Goal: Information Seeking & Learning: Understand process/instructions

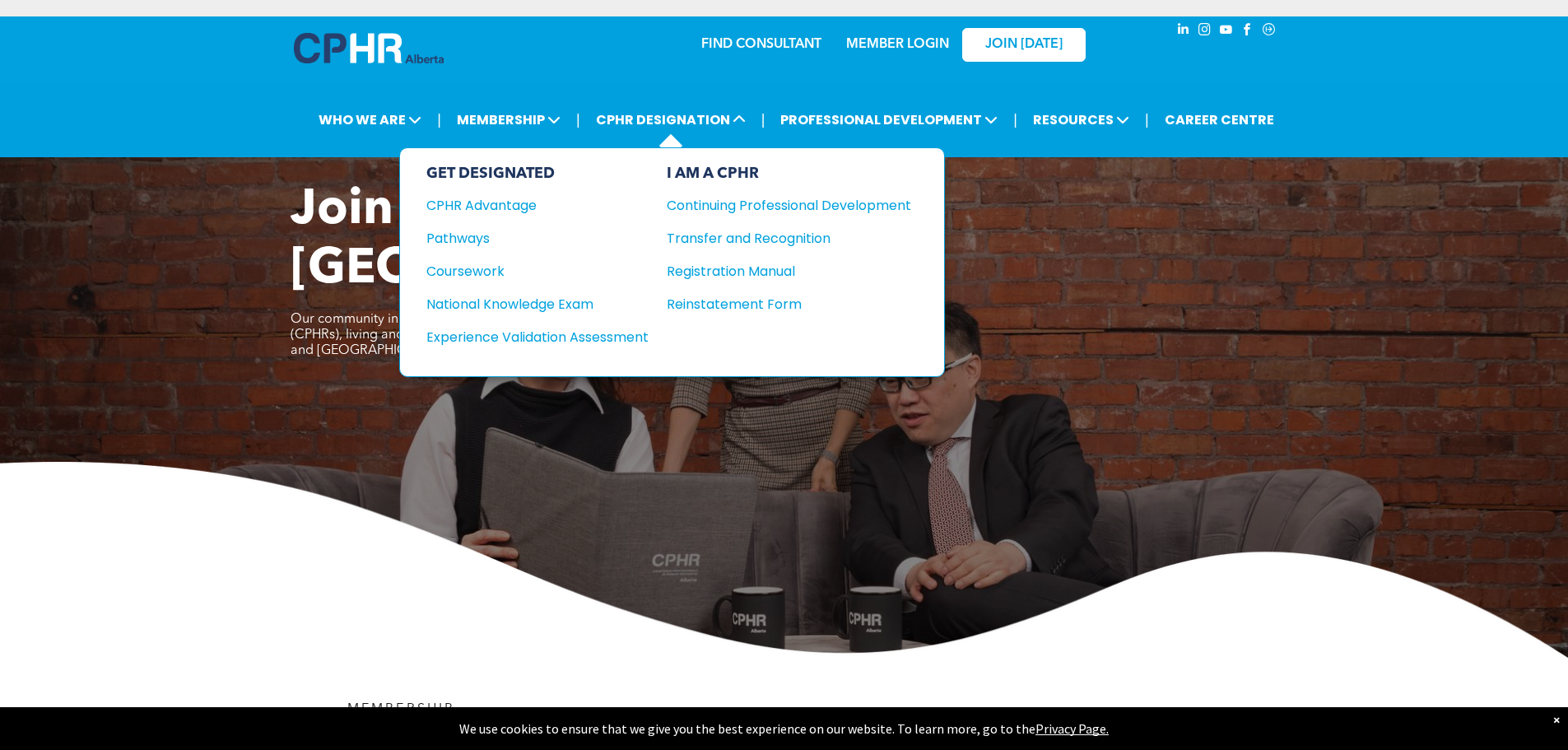
click at [474, 224] on div "GET DESIGNATED CPHR Advantage Pathways Coursework National Knowledge Exam" at bounding box center [538, 262] width 222 height 195
click at [479, 238] on div "Pathways" at bounding box center [527, 238] width 200 height 20
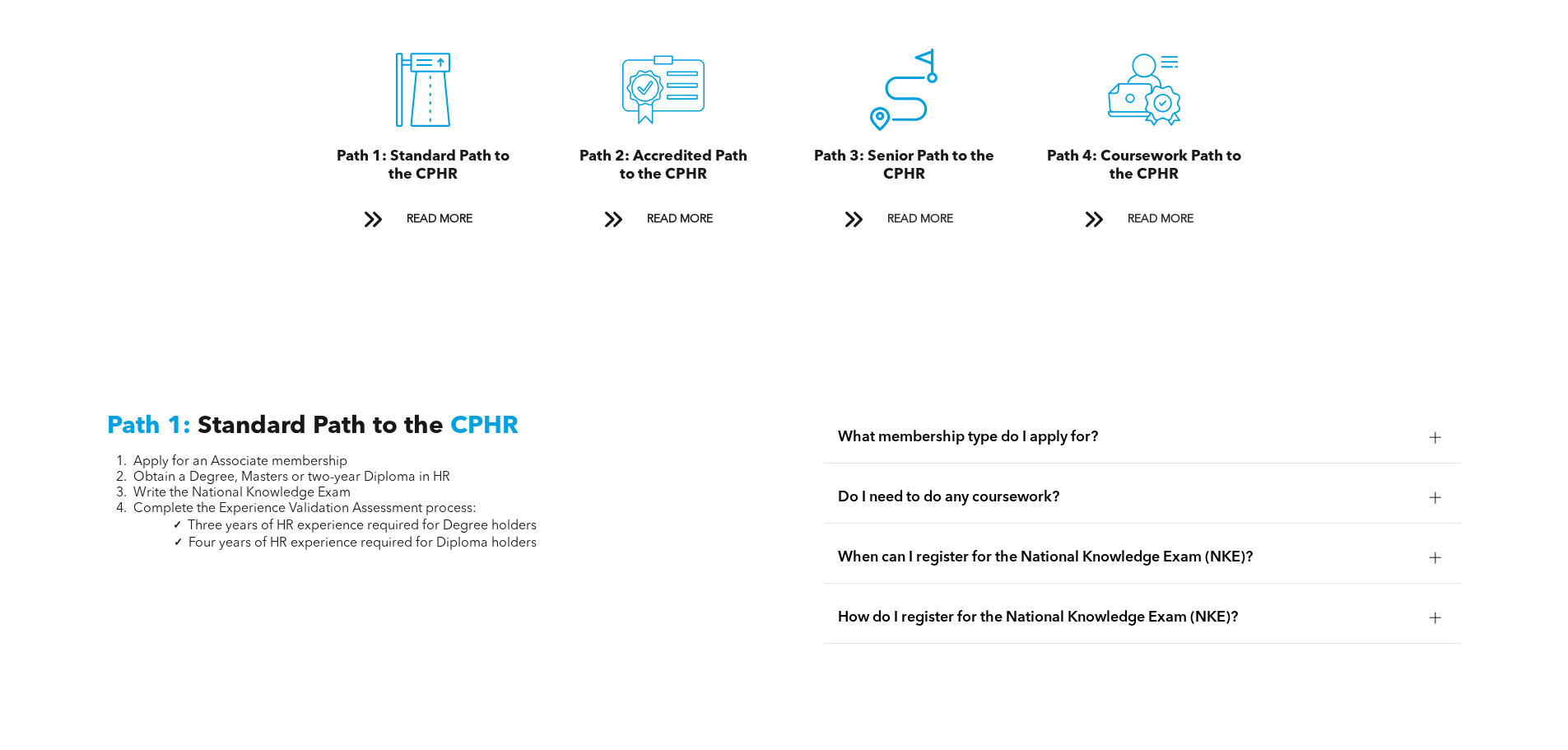
scroll to position [2057, 0]
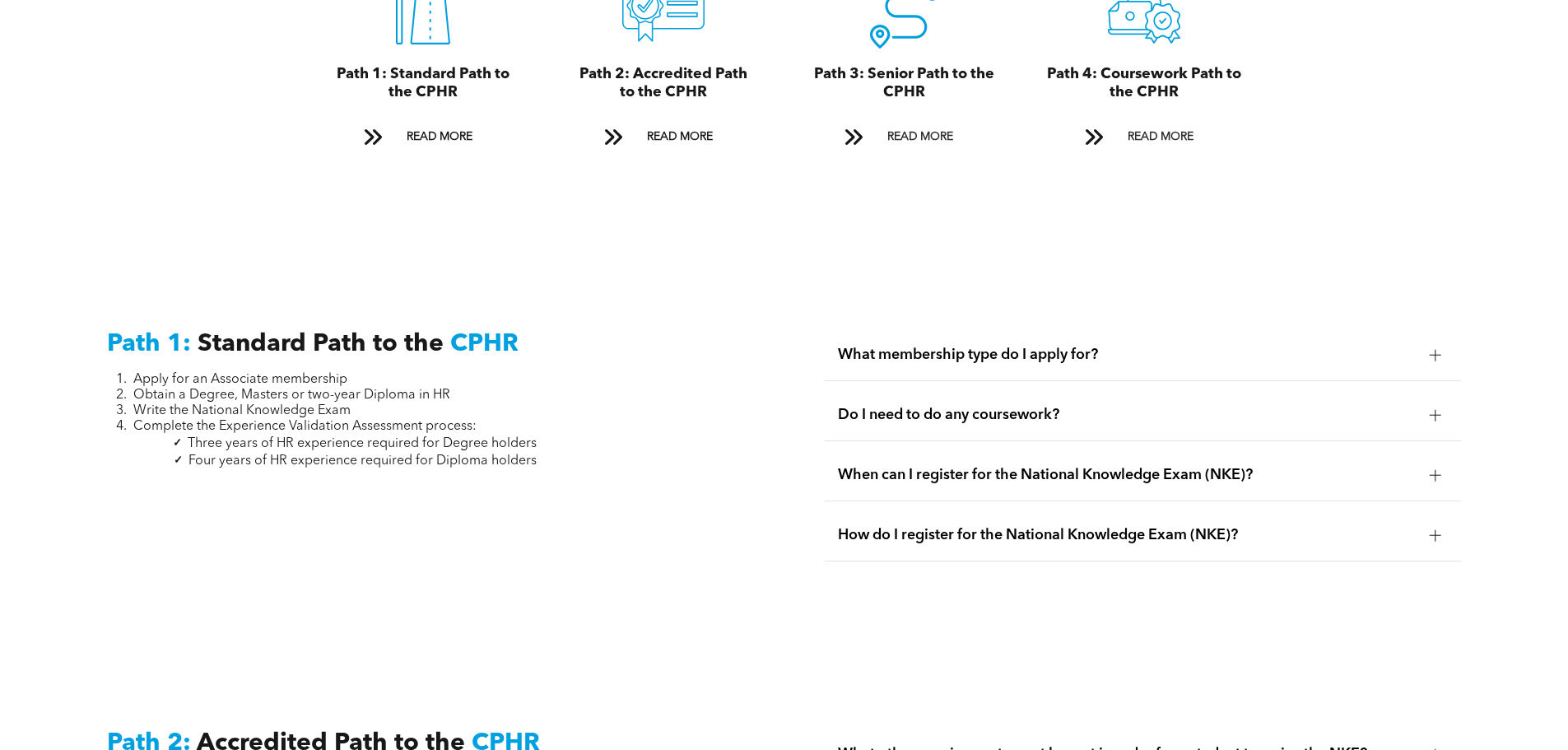
click at [1110, 346] on span "What membership type do I apply for?" at bounding box center [1128, 354] width 579 height 18
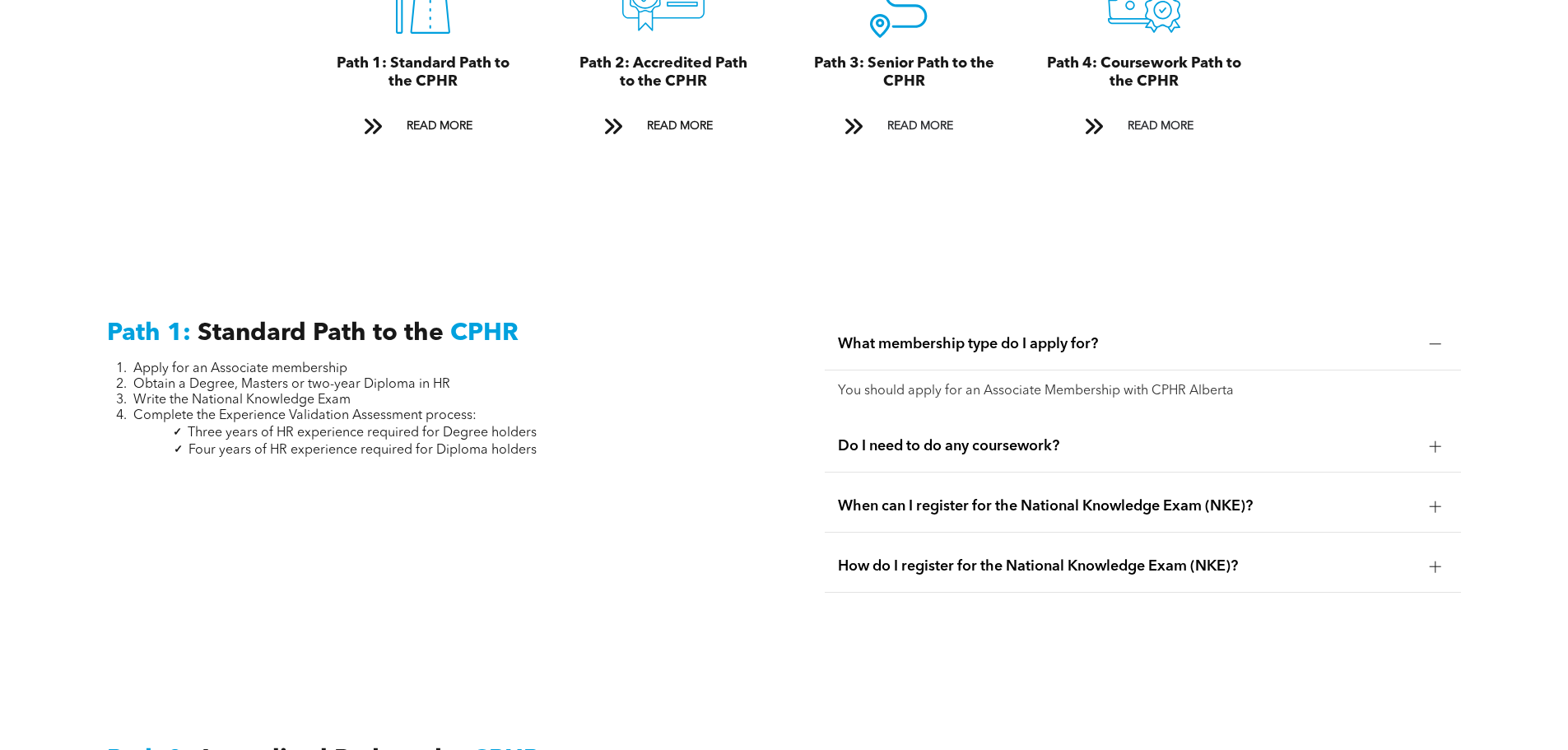
scroll to position [2139, 0]
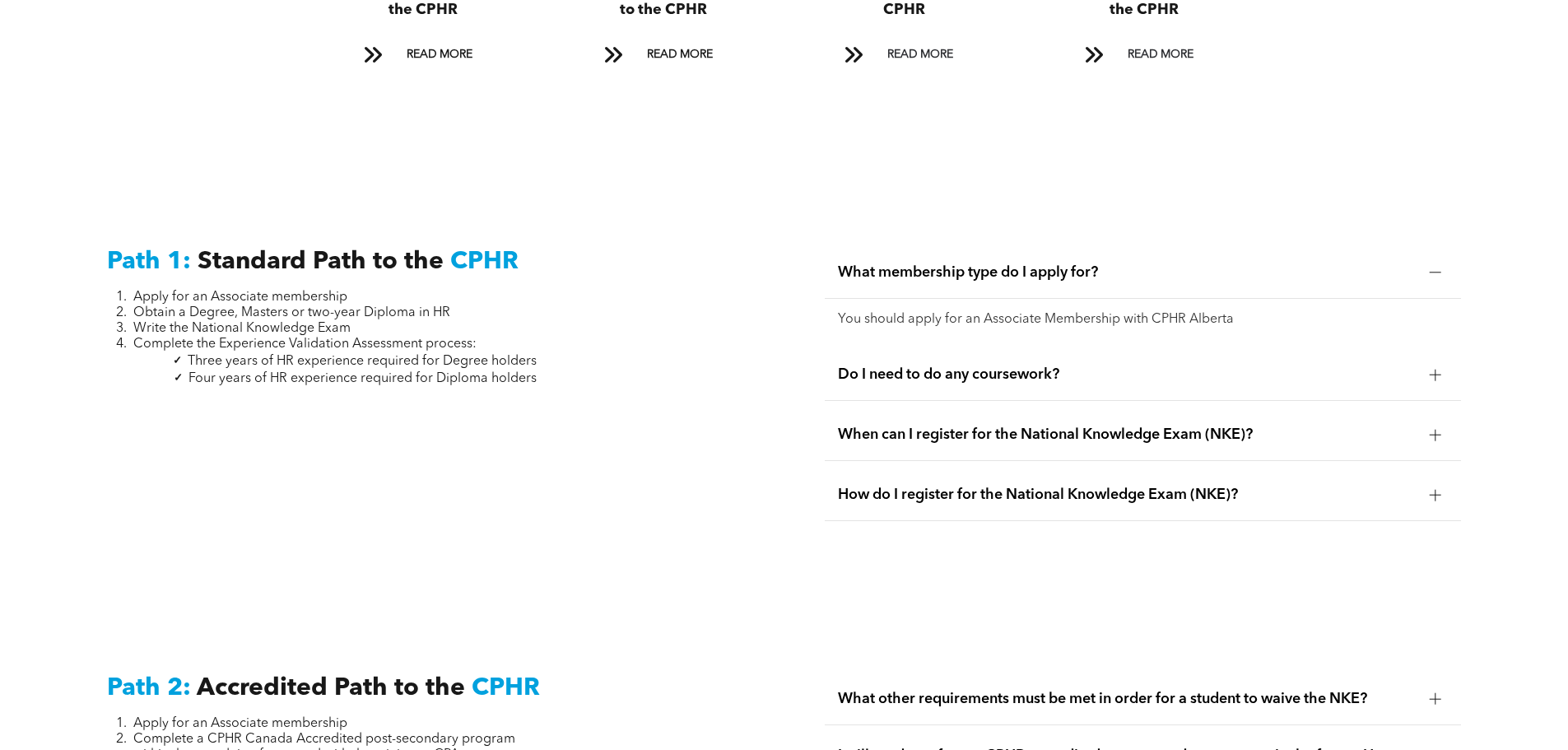
click at [990, 365] on span "Do I need to do any coursework?" at bounding box center [1128, 374] width 579 height 18
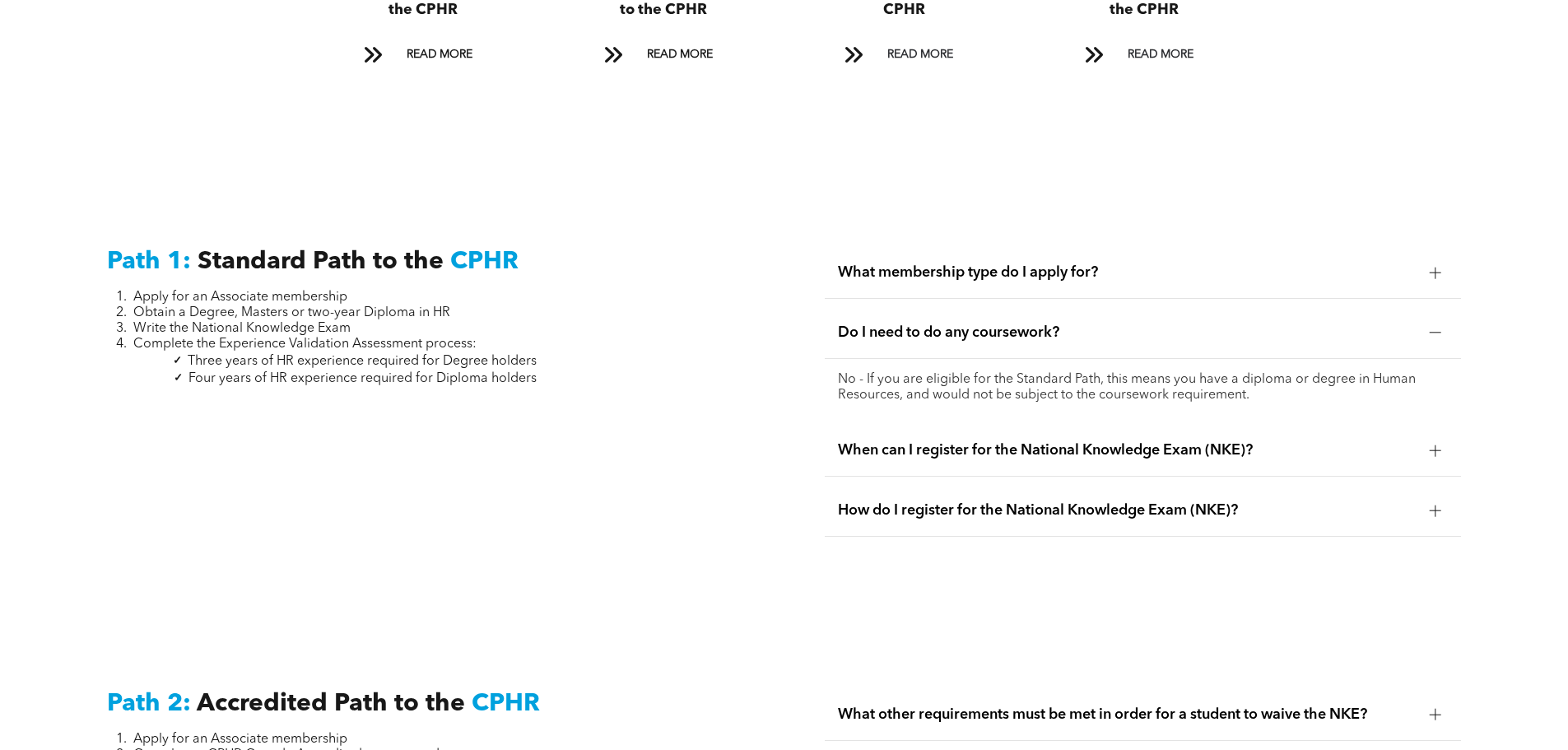
click at [1256, 441] on span "When can I register for the National Knowledge Exam (NKE)?" at bounding box center [1128, 450] width 579 height 18
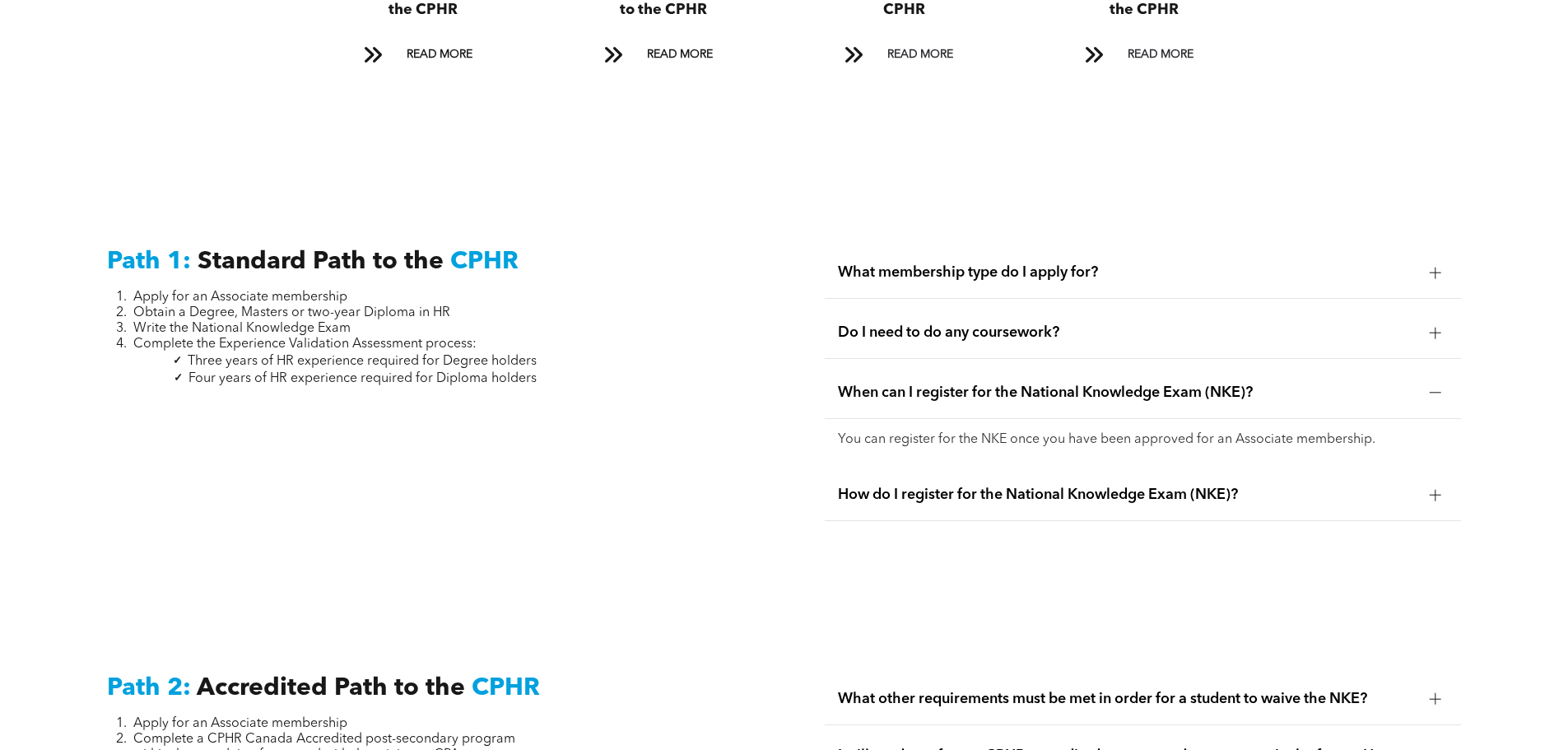
click at [1138, 485] on span "How do I register for the National Knowledge Exam (NKE)?" at bounding box center [1128, 494] width 579 height 18
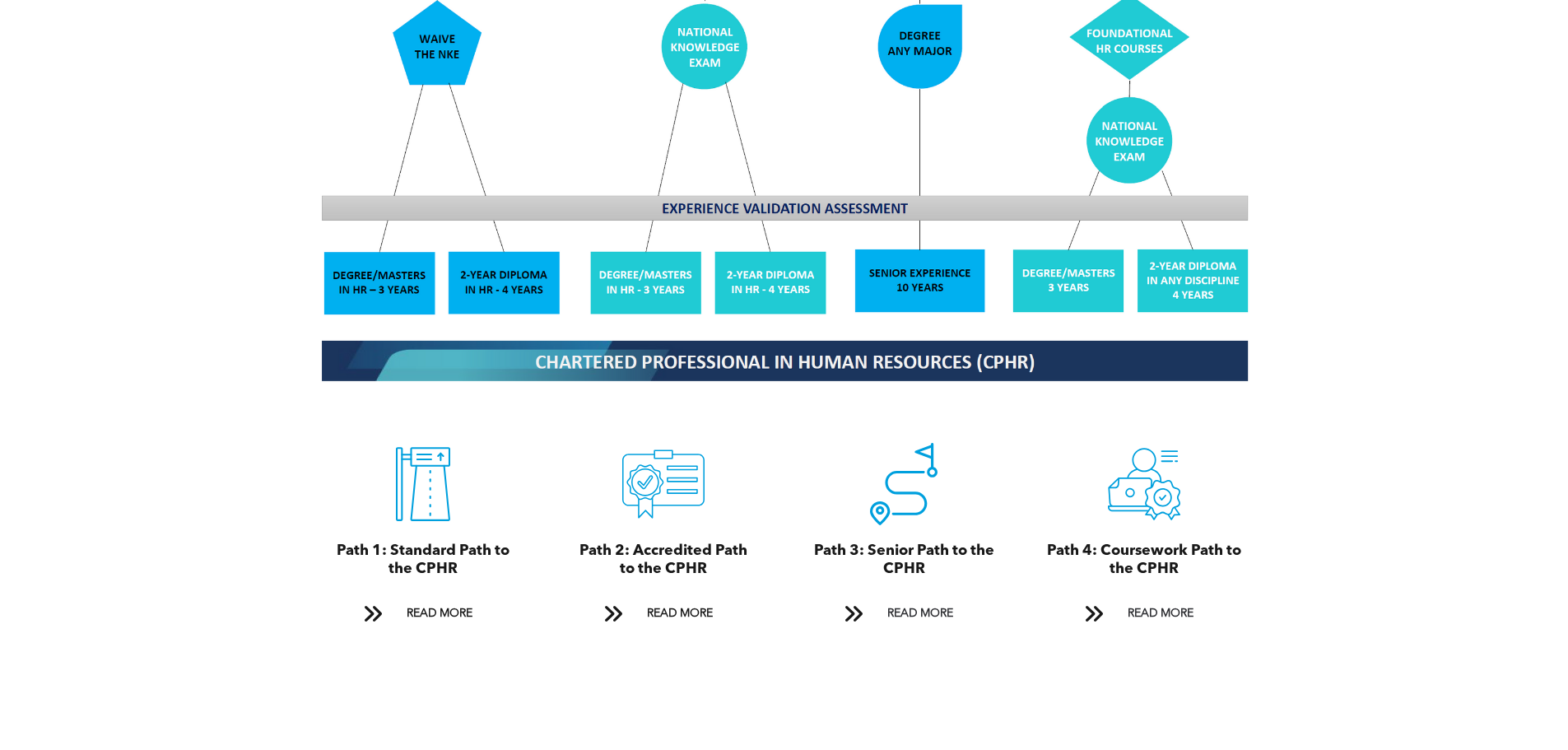
scroll to position [1563, 0]
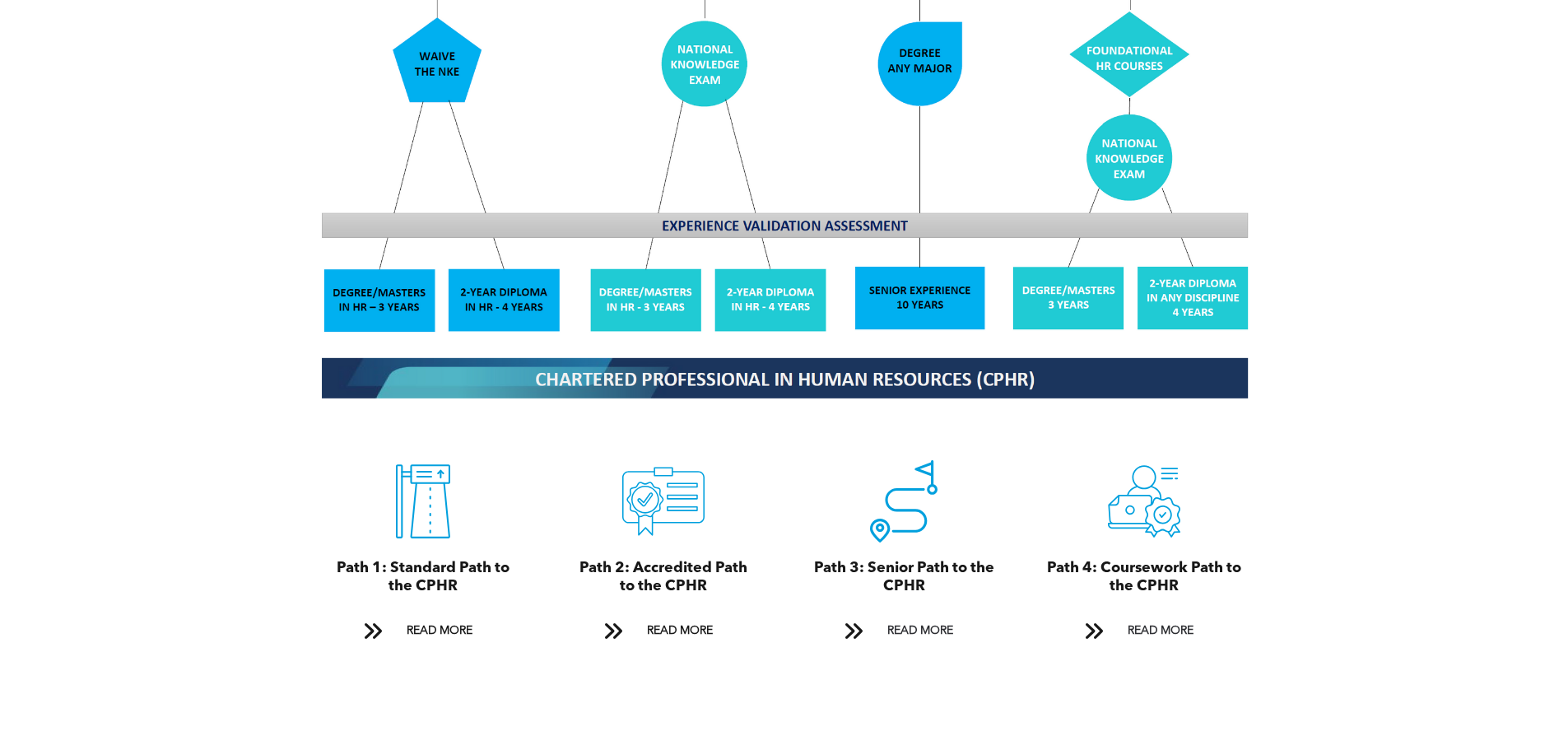
click at [446, 561] on span "Path 1: Standard Path to the CPHR" at bounding box center [423, 577] width 173 height 33
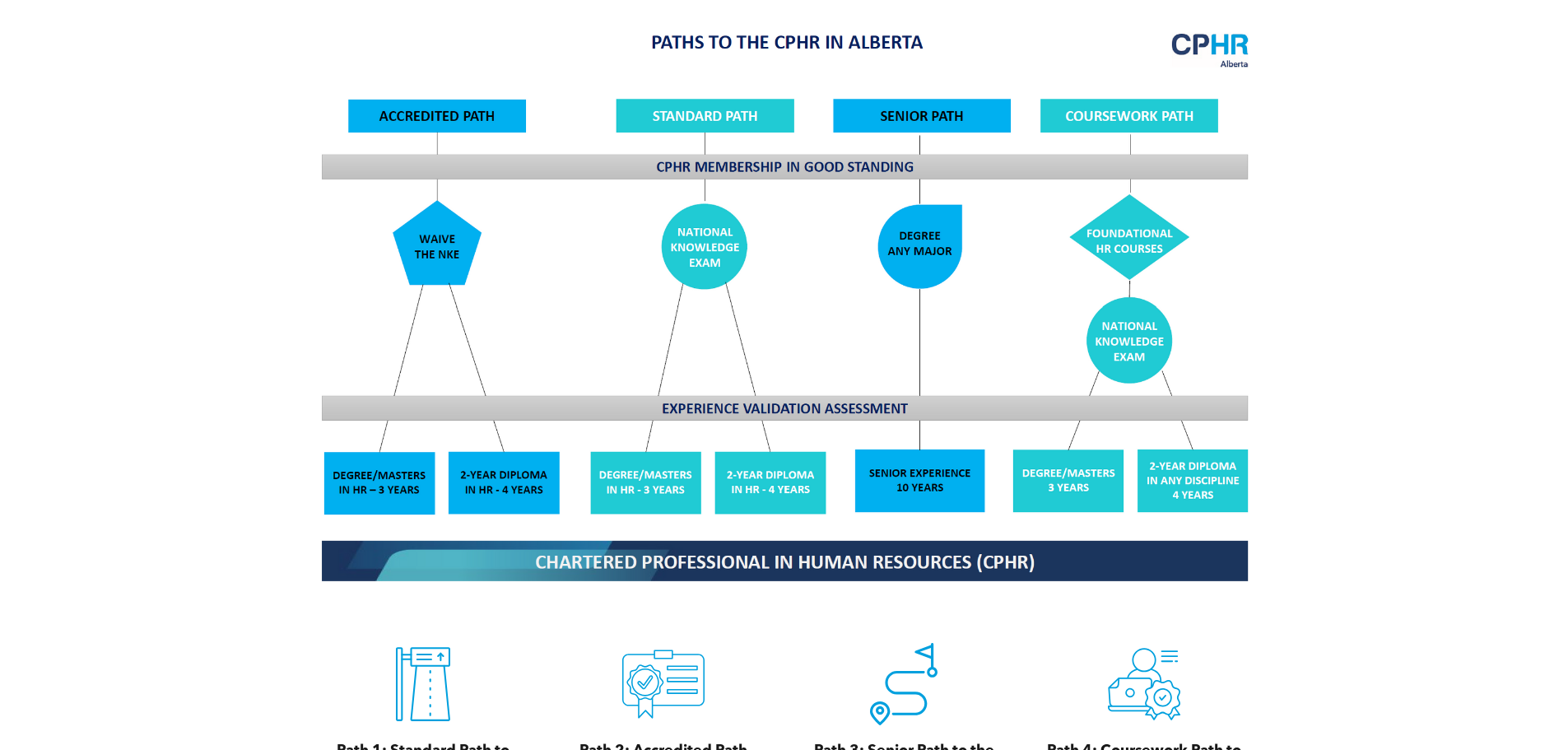
scroll to position [1152, 0]
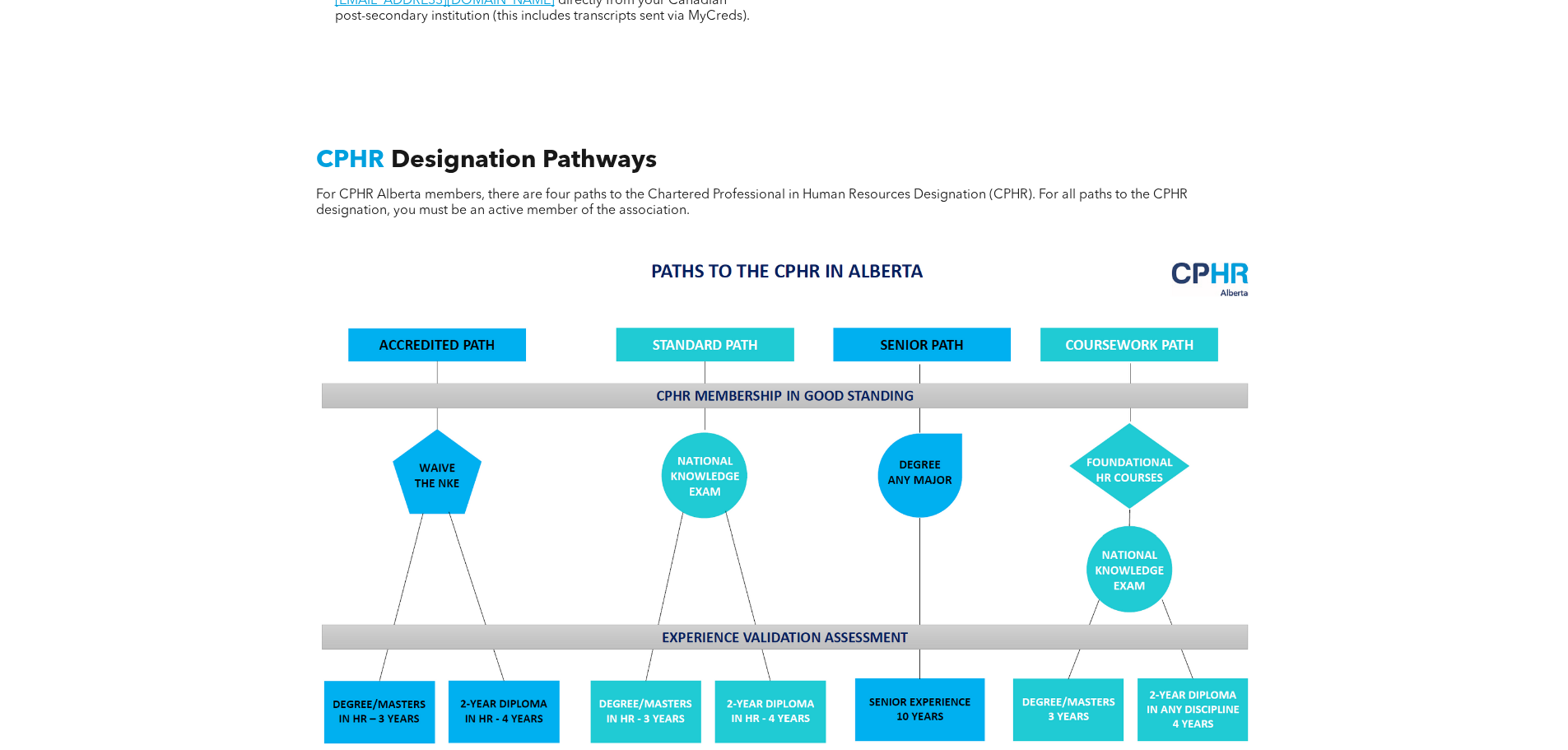
click at [472, 327] on img at bounding box center [784, 534] width 953 height 573
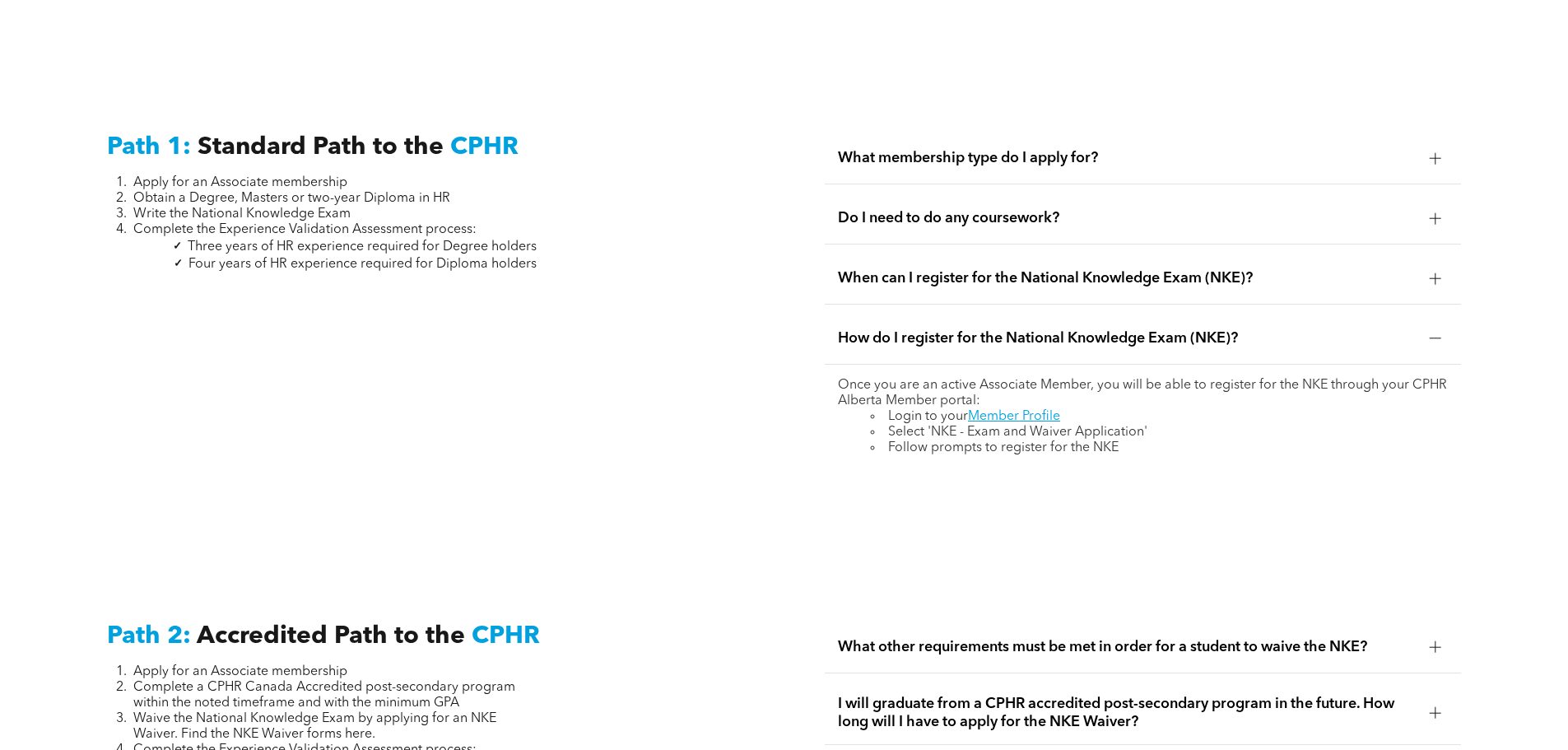
scroll to position [2551, 0]
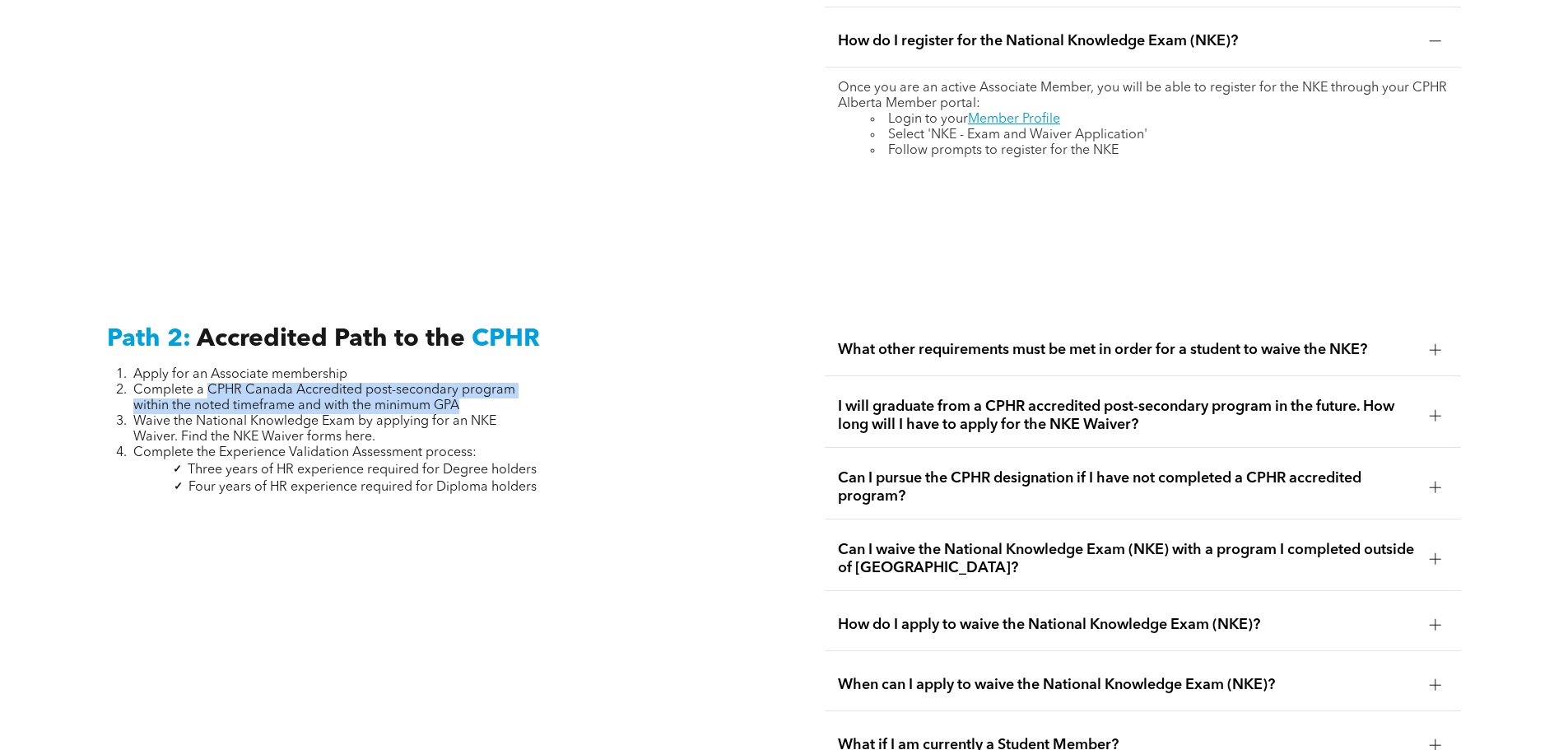
drag, startPoint x: 207, startPoint y: 369, endPoint x: 512, endPoint y: 383, distance: 305.3
click at [512, 383] on li "Complete a CPHR Canada Accredited post-secondary program within the noted timef…" at bounding box center [335, 398] width 404 height 32
copy span "CPHR Canada Accredited post-secondary program within the noted timeframe and wi…"
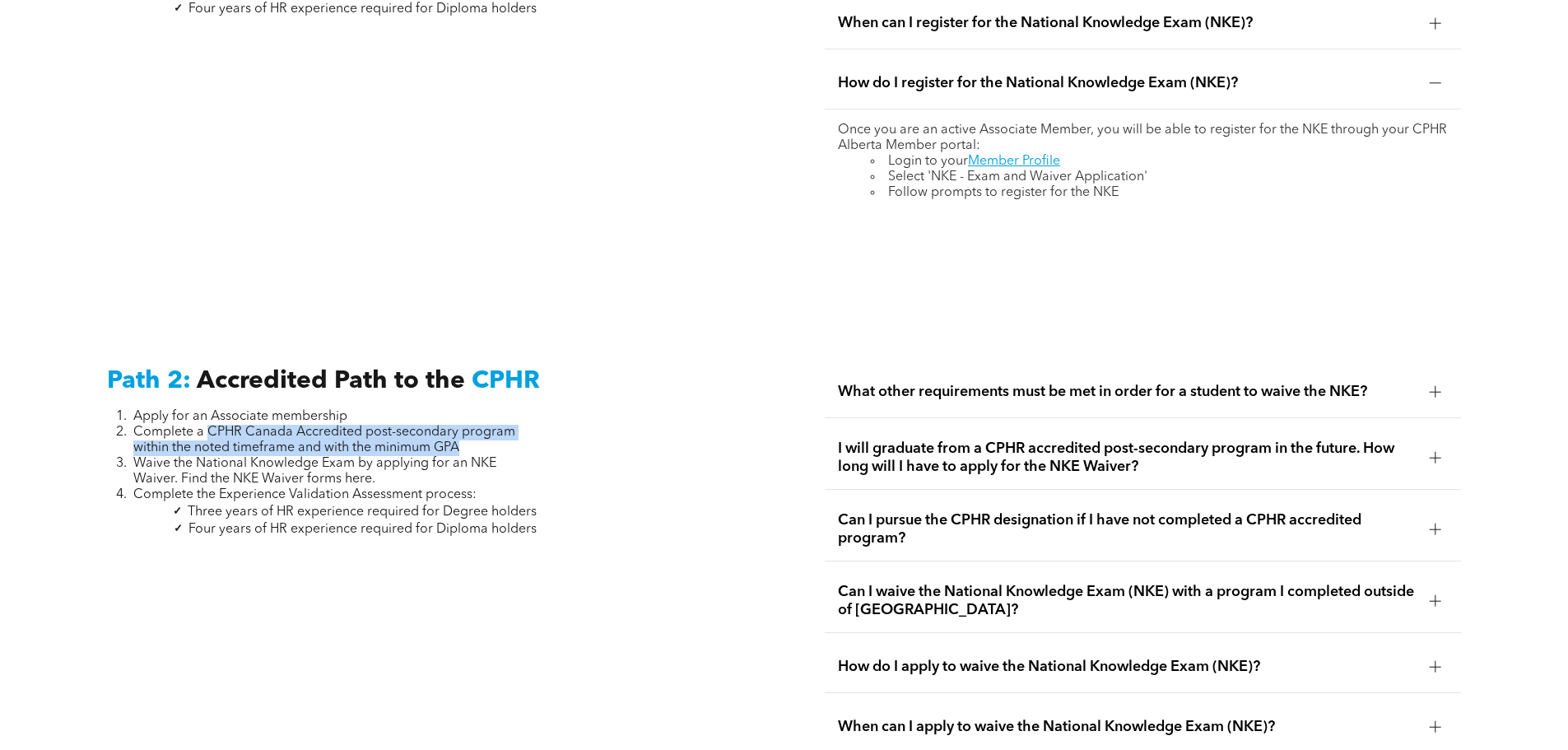
scroll to position [2468, 0]
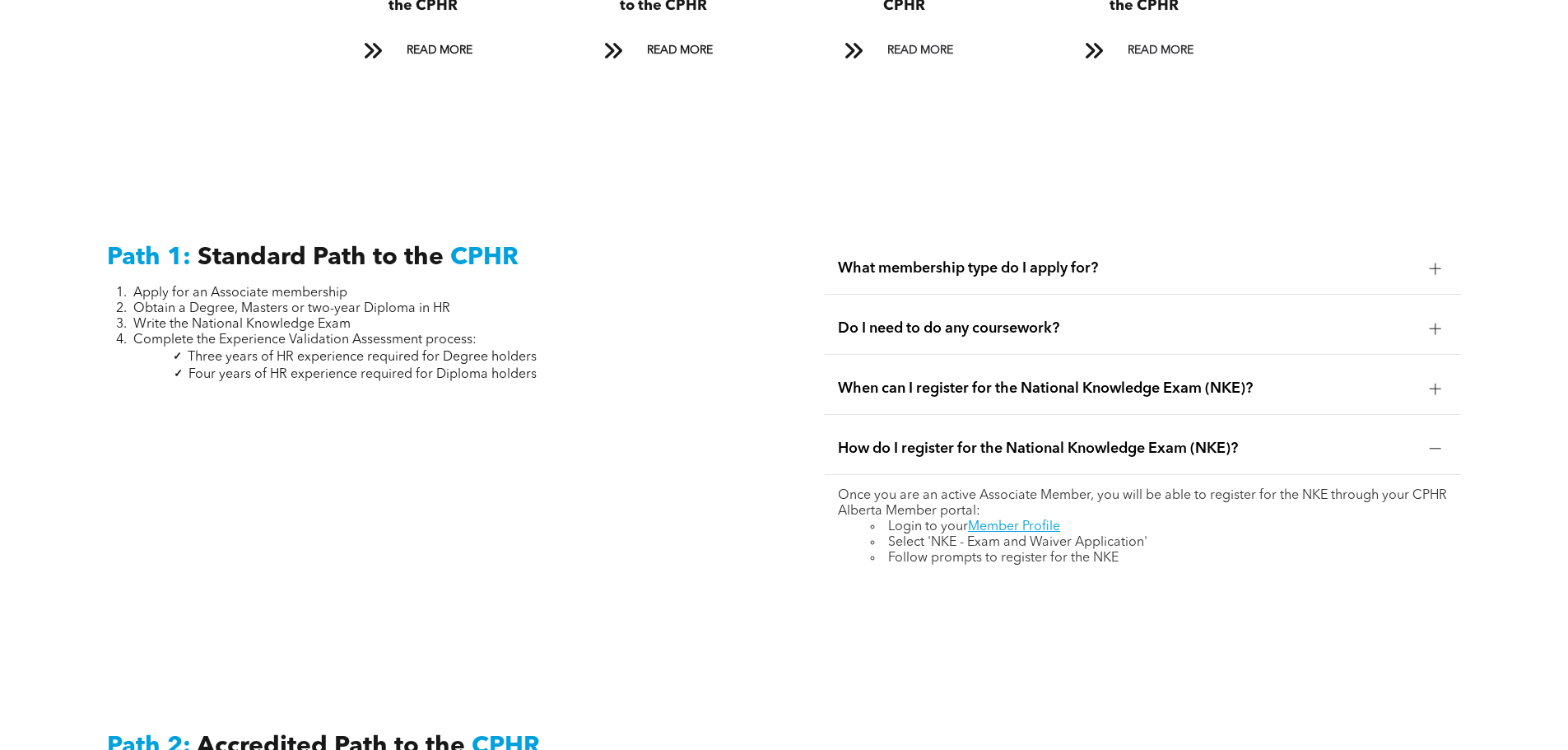
scroll to position [2139, 0]
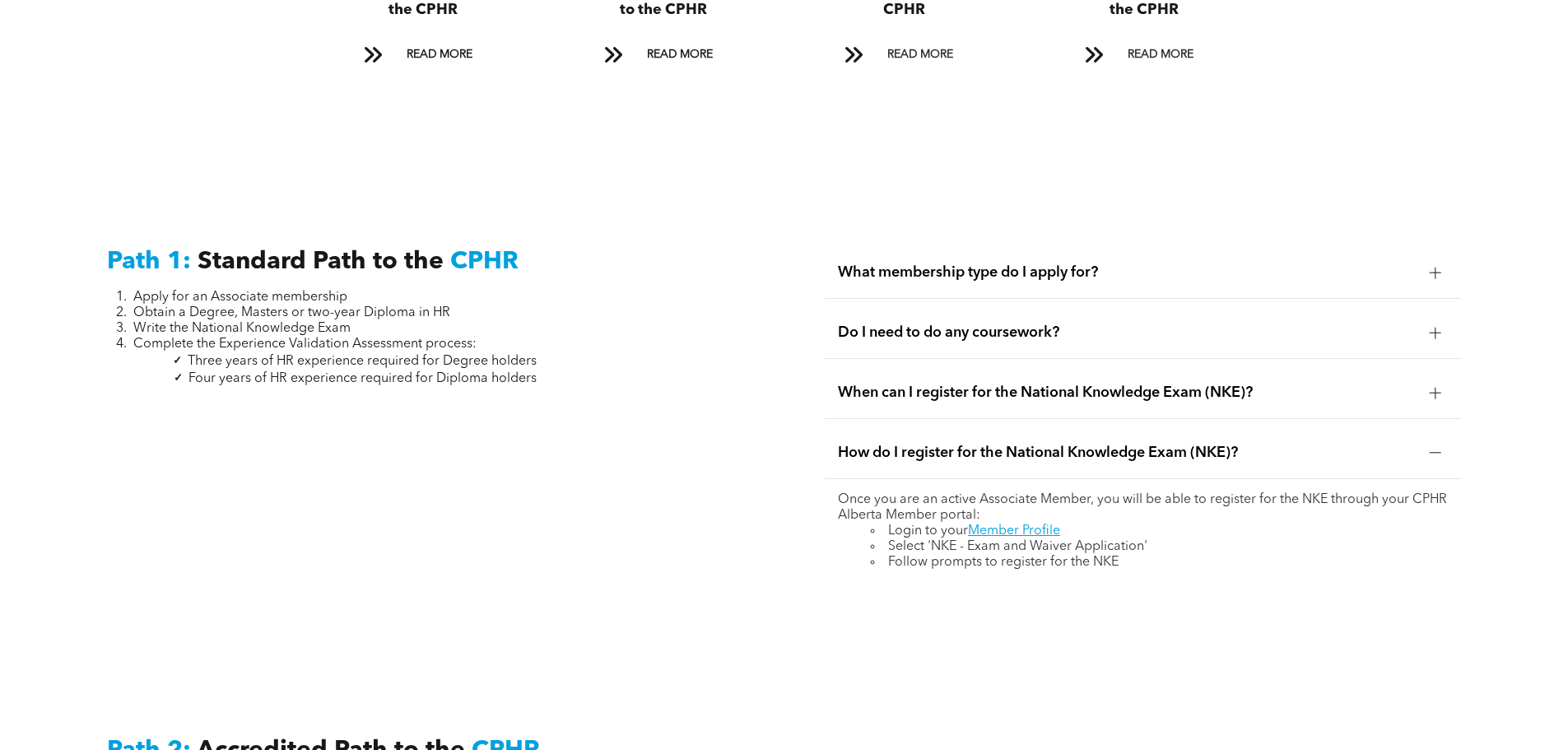
click at [1192, 323] on span "Do I need to do any coursework?" at bounding box center [1128, 332] width 579 height 18
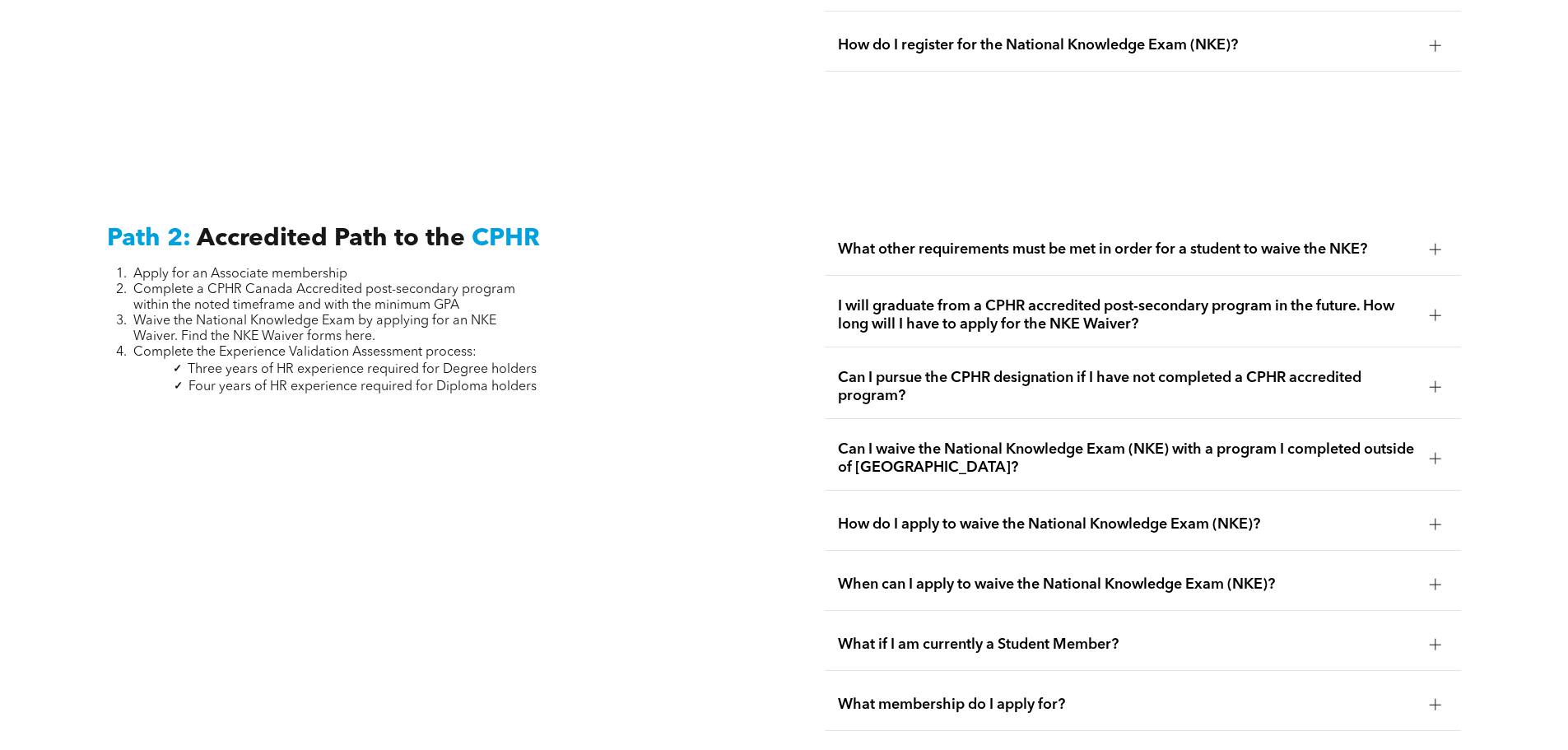
scroll to position [2633, 0]
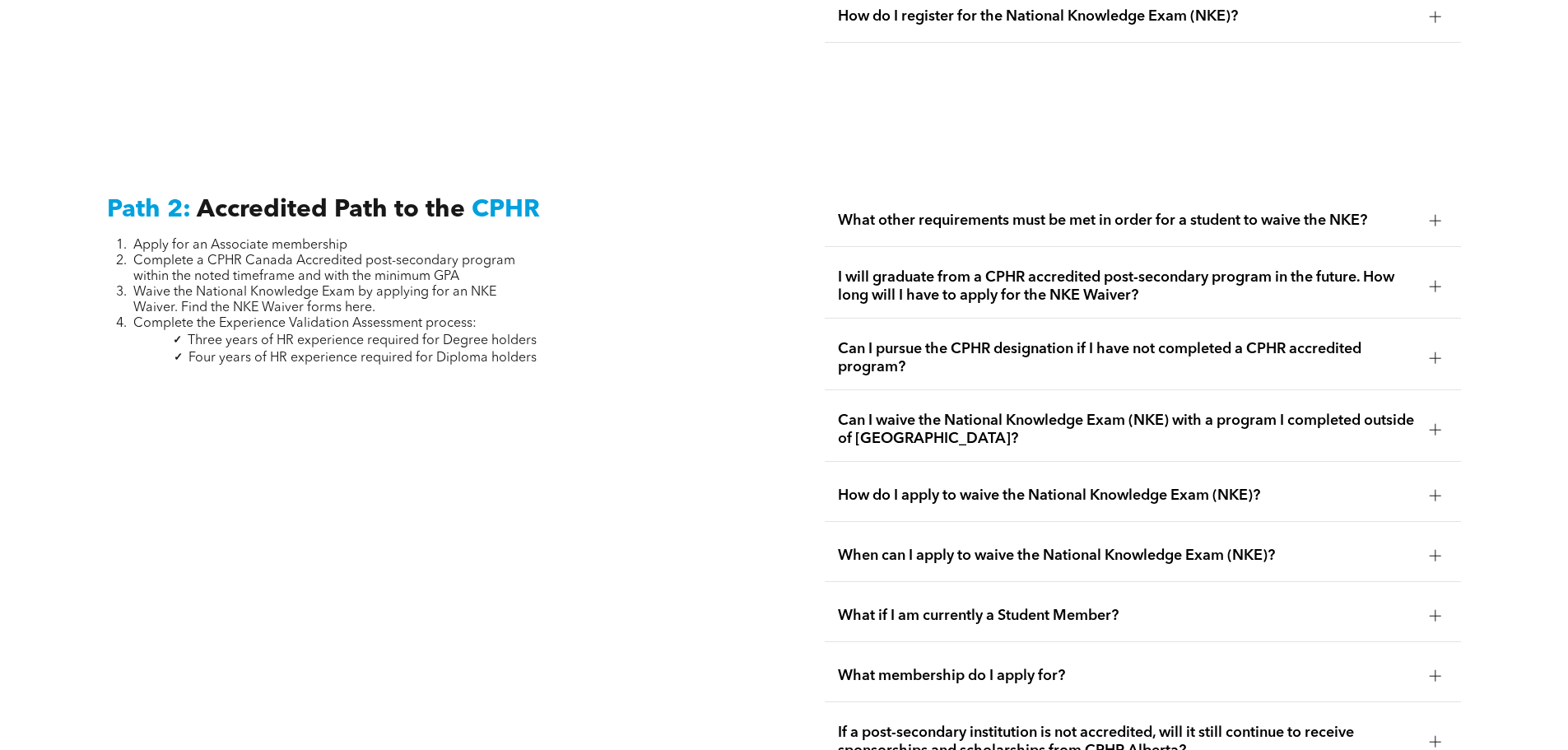
click at [1148, 486] on span "How do I apply to waive the National Knowledge Exam (NKE)?" at bounding box center [1128, 495] width 579 height 18
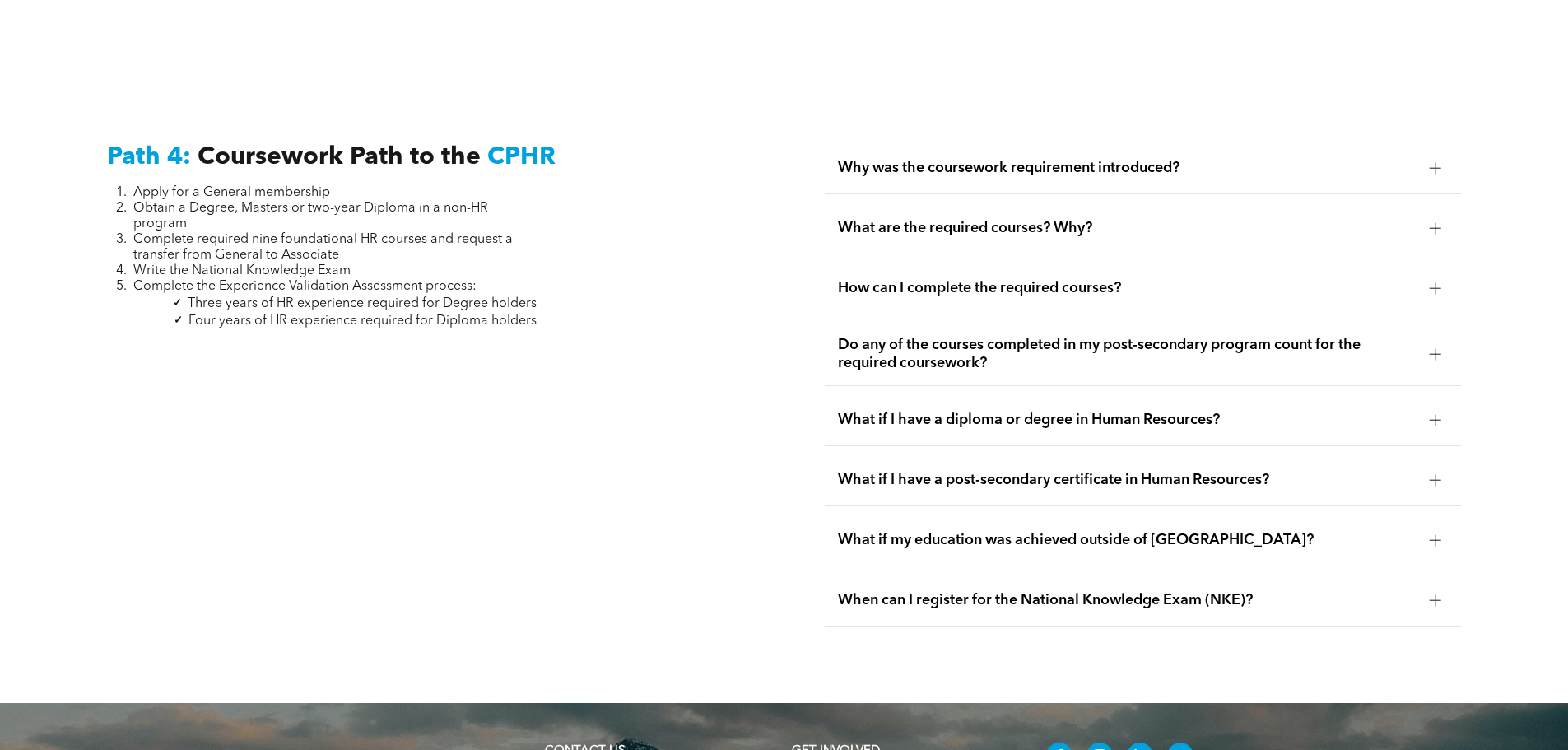
scroll to position [5020, 0]
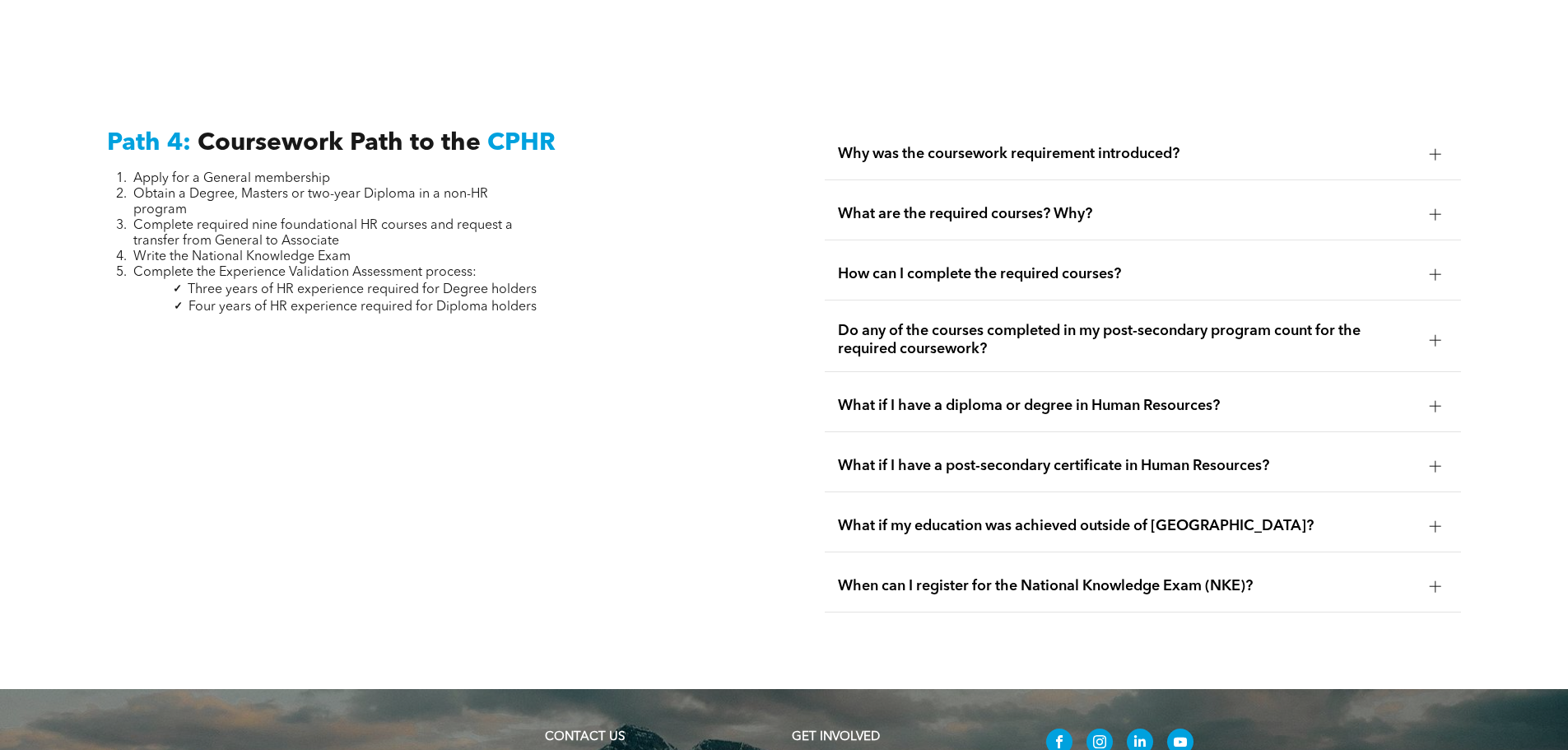
click at [1024, 189] on div "What are the required courses? Why?" at bounding box center [1142, 214] width 636 height 52
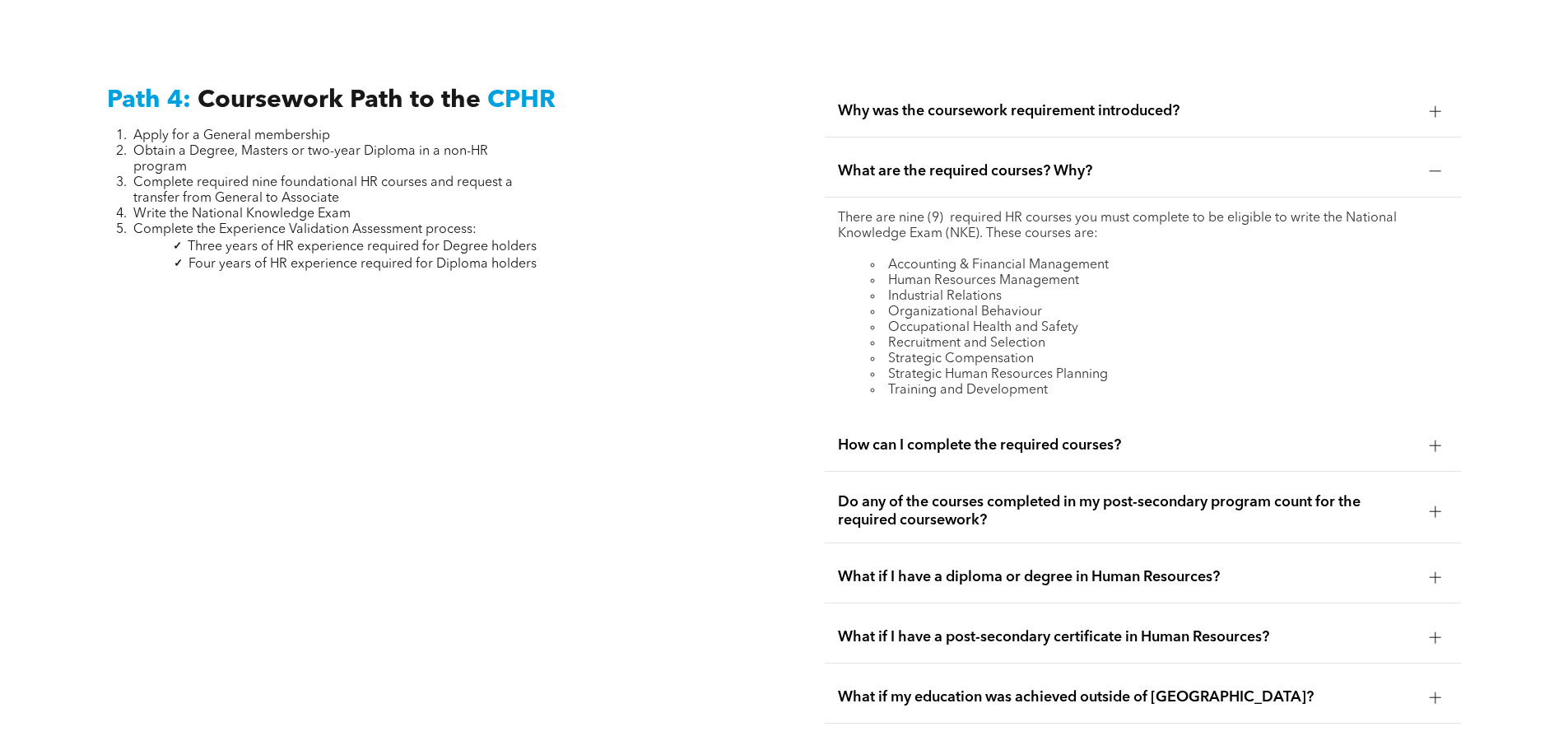
scroll to position [5102, 0]
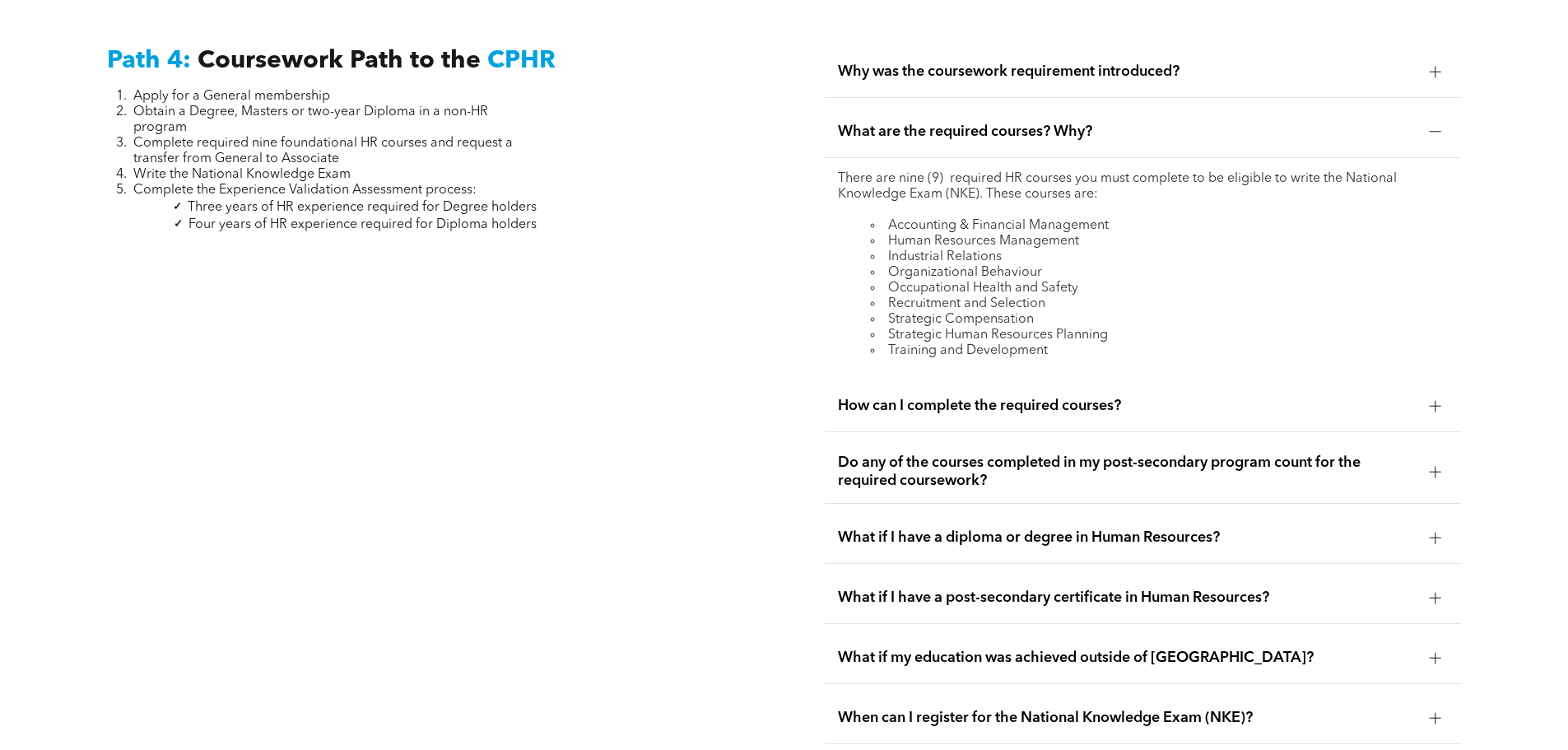
click at [1013, 381] on div "How can I complete the required courses?" at bounding box center [1142, 406] width 636 height 52
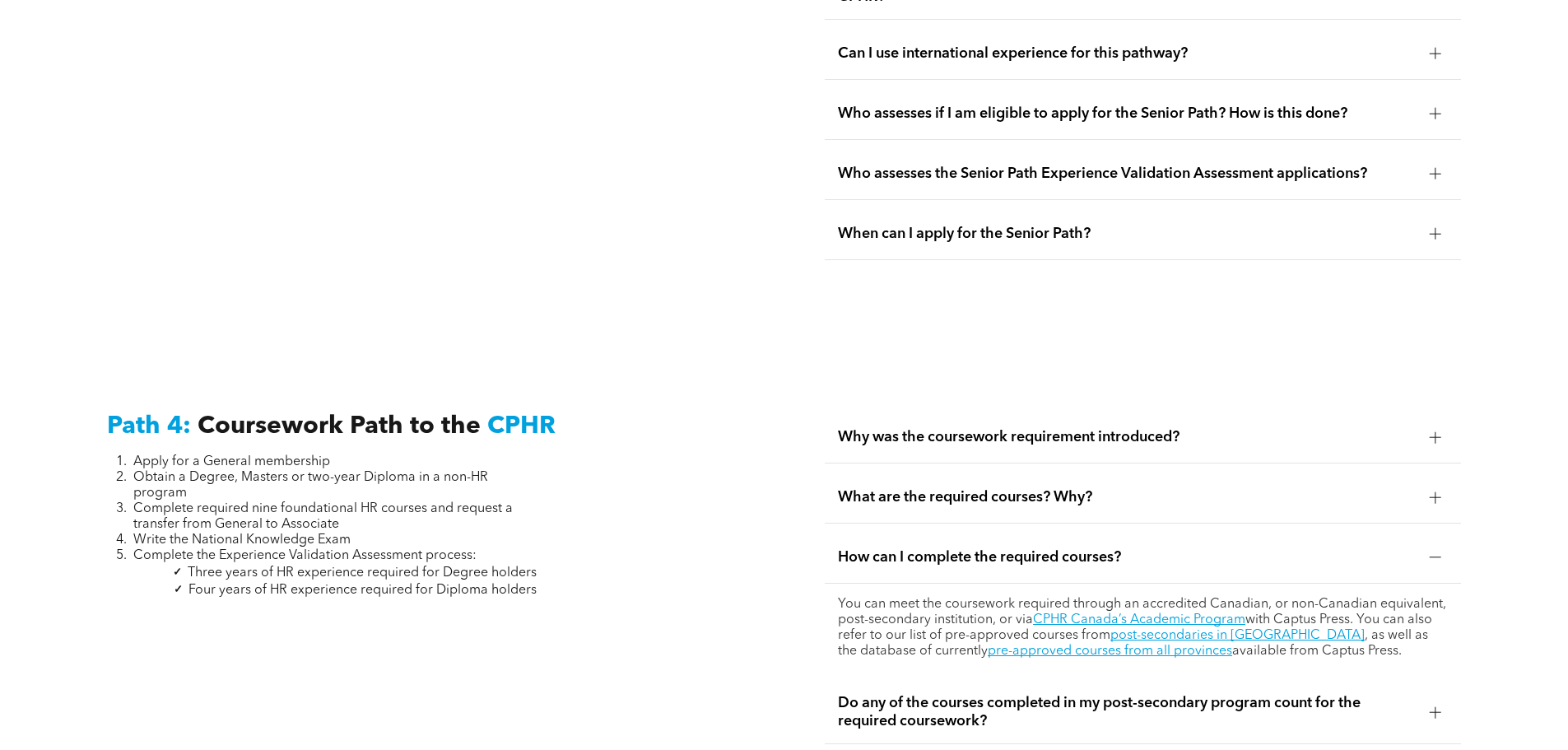
scroll to position [4772, 0]
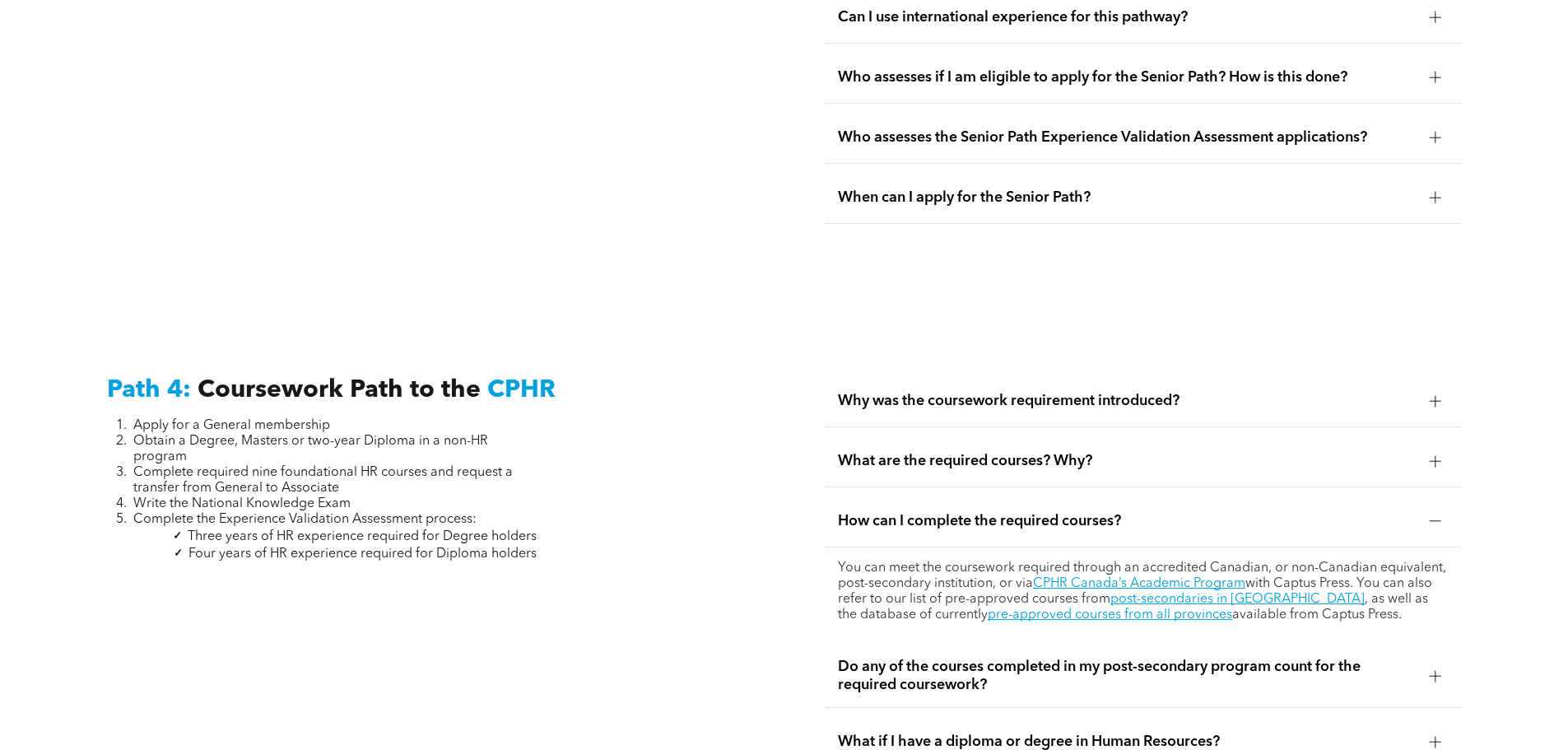
click at [1082, 451] on span "What are the required courses? Why?" at bounding box center [1128, 460] width 579 height 18
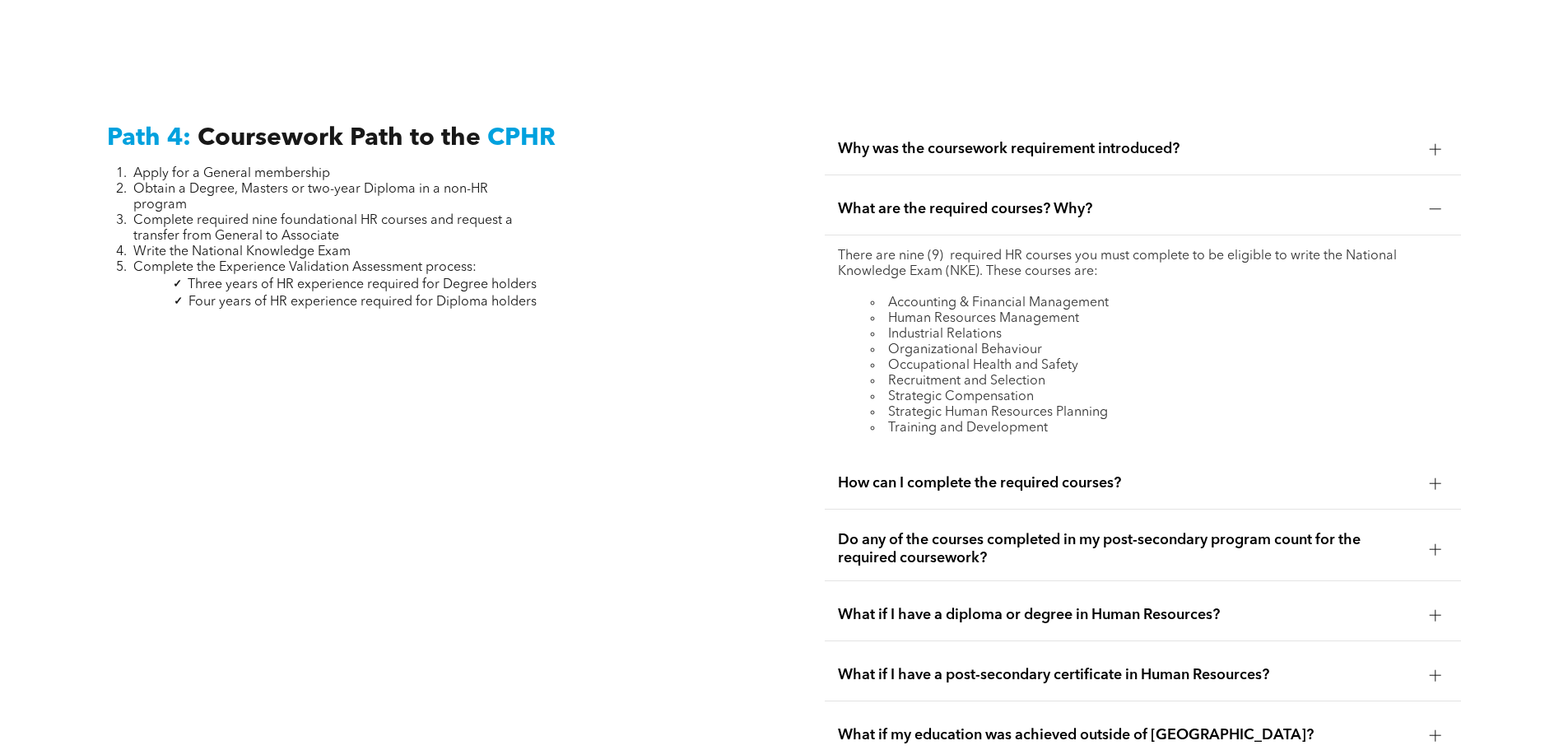
scroll to position [5266, 0]
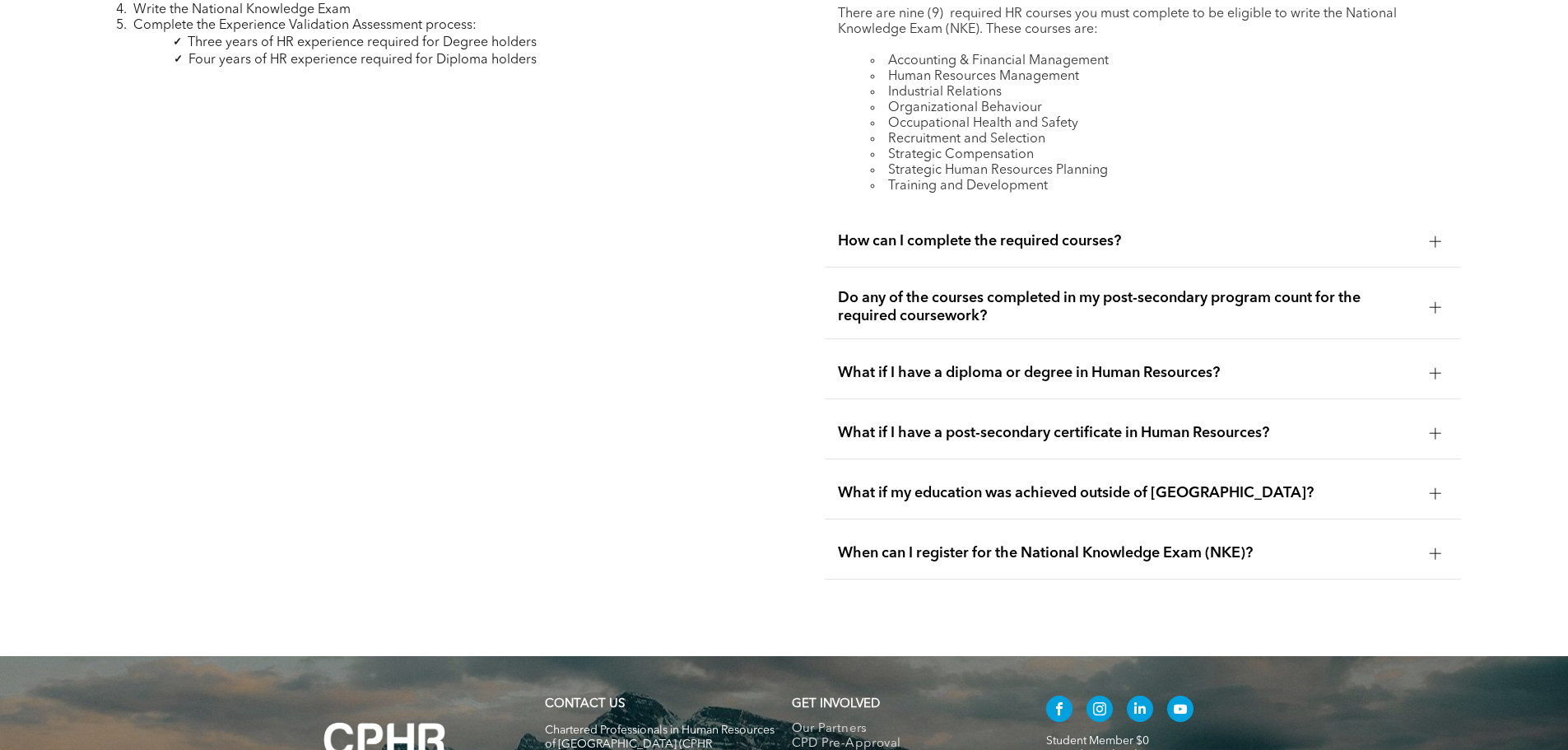
click at [1071, 288] on span "Do any of the courses completed in my post-secondary program count for the requ…" at bounding box center [1128, 306] width 579 height 36
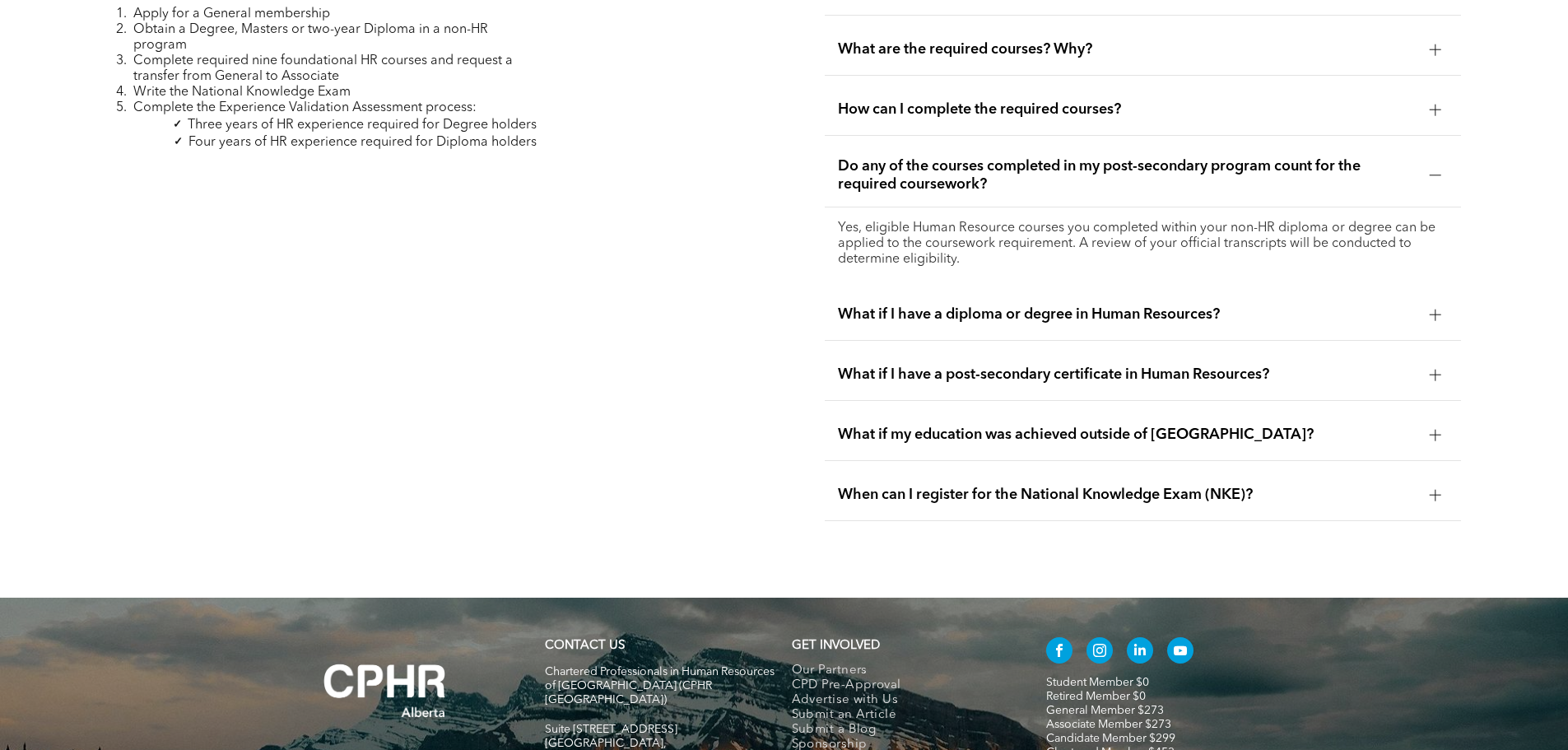
scroll to position [5102, 0]
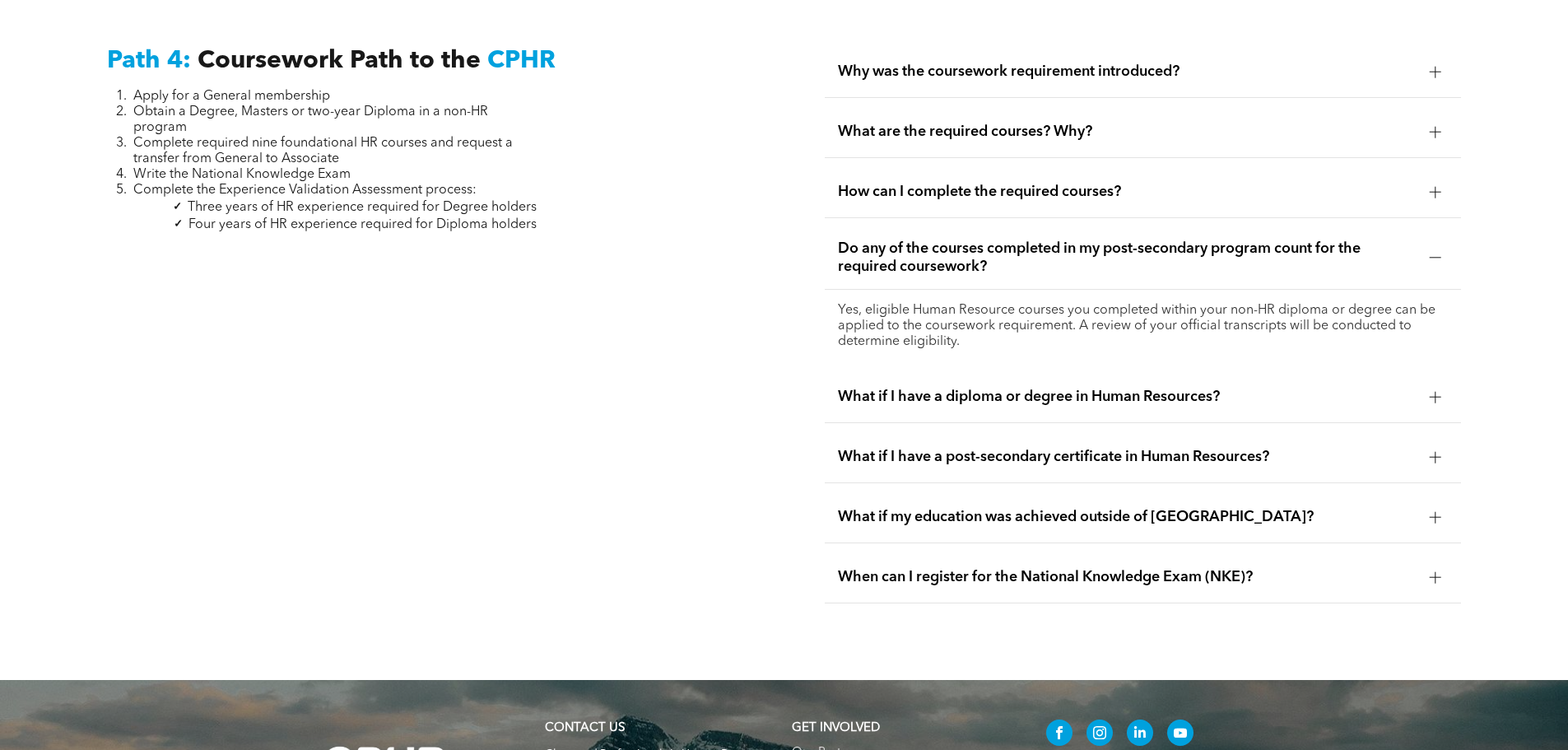
click at [1095, 508] on span "What if my education was achieved outside of Canada?" at bounding box center [1128, 516] width 579 height 18
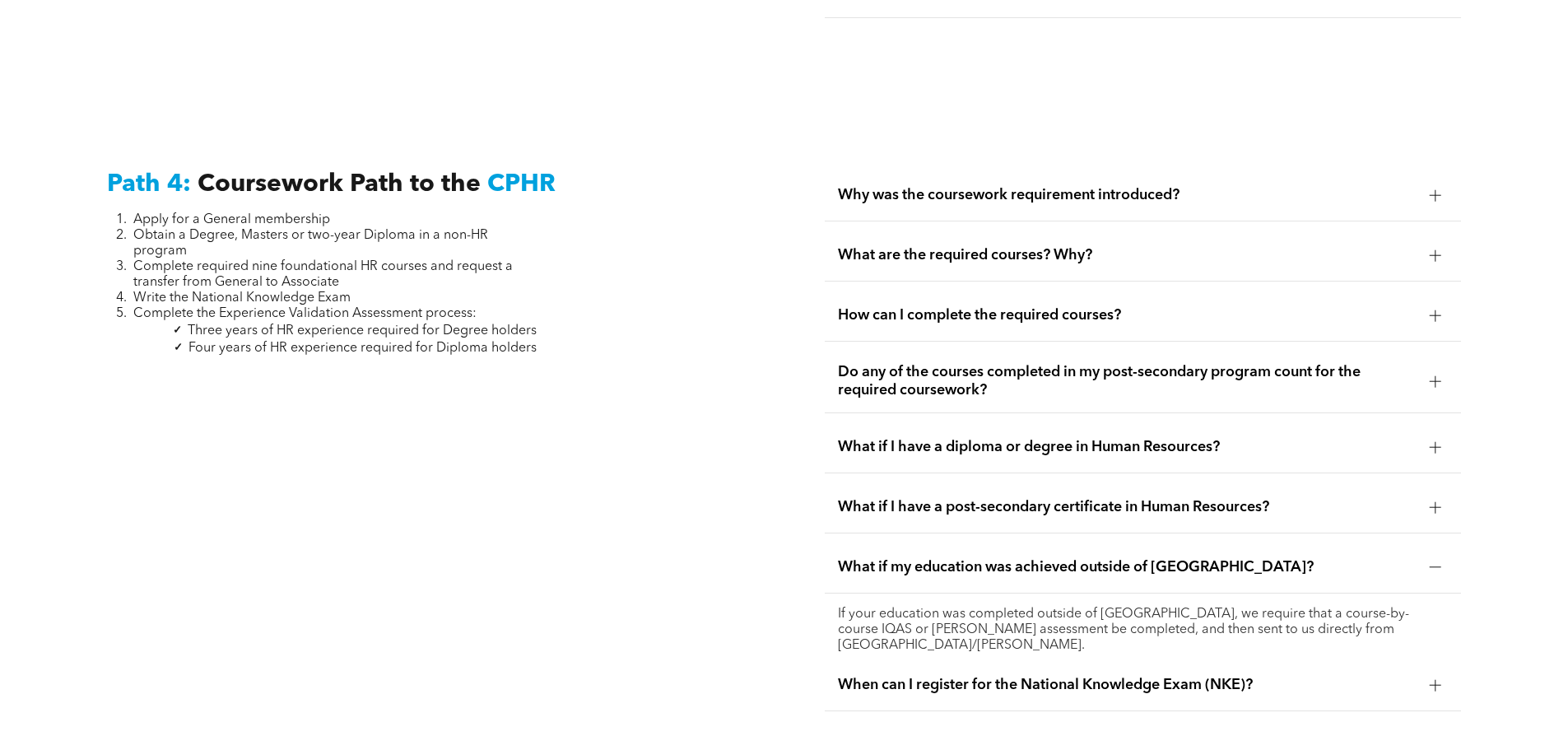
scroll to position [4937, 0]
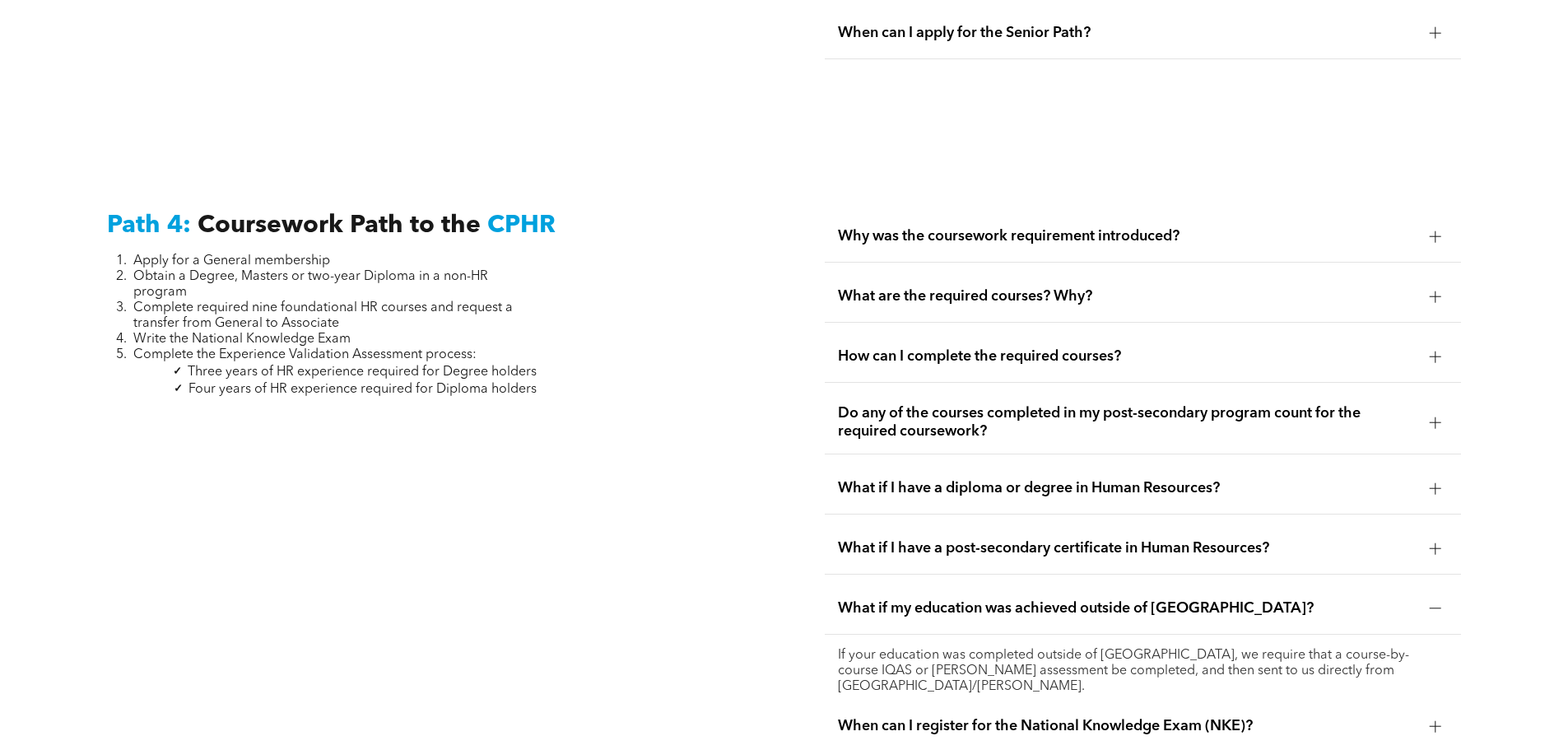
click at [919, 288] on span "What are the required courses? Why?" at bounding box center [1128, 296] width 579 height 18
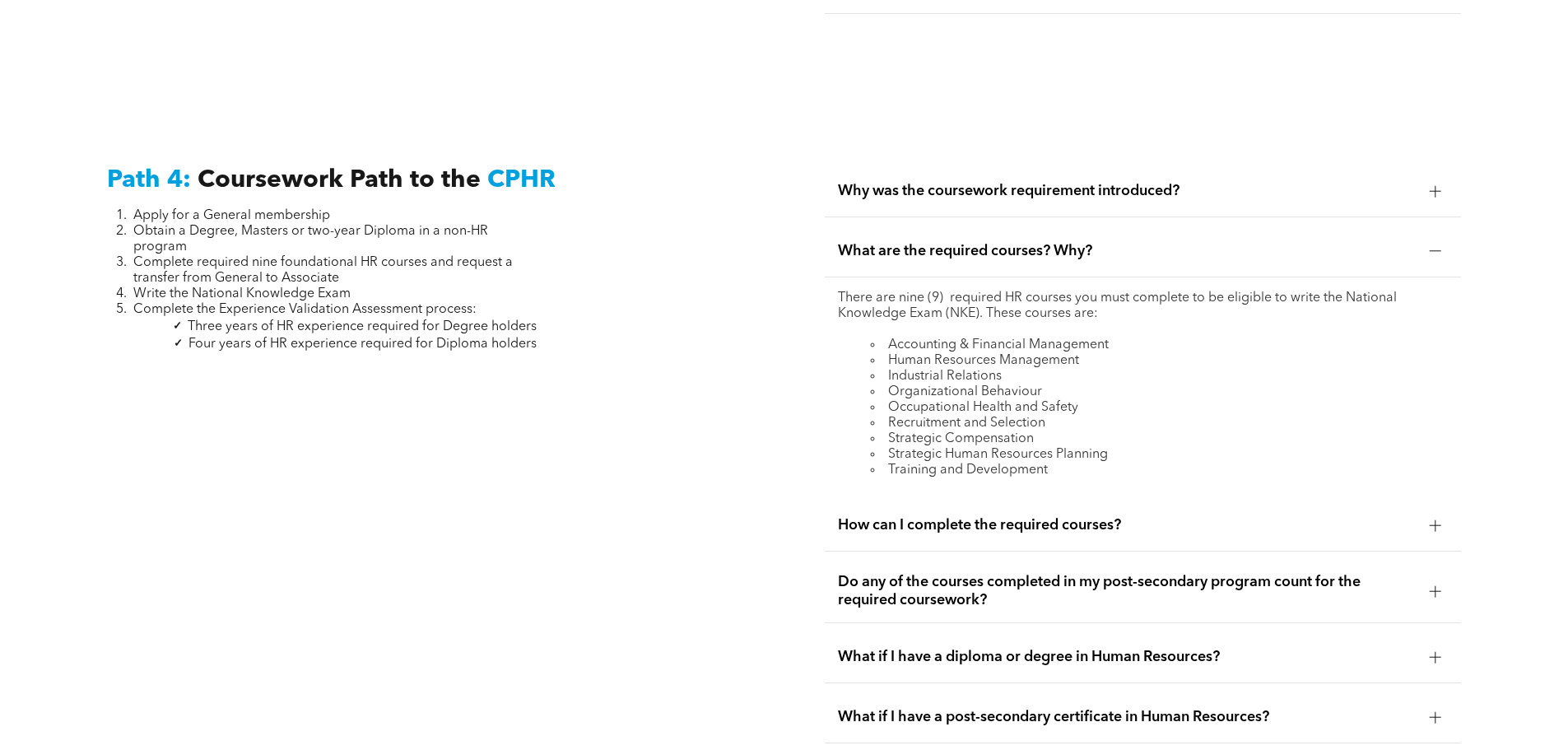
scroll to position [5020, 0]
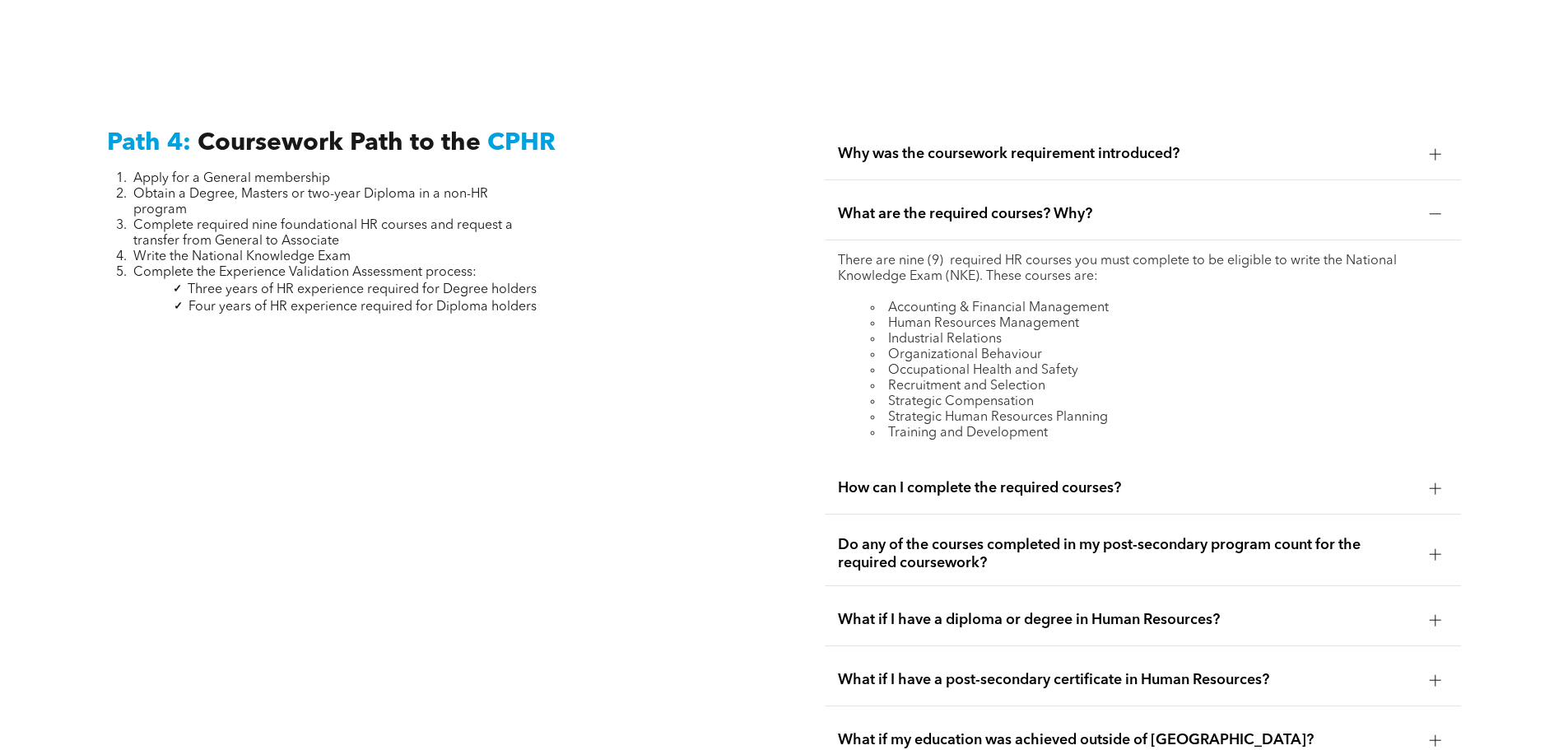
click at [1000, 471] on div "How can I complete the required courses?" at bounding box center [1142, 488] width 636 height 52
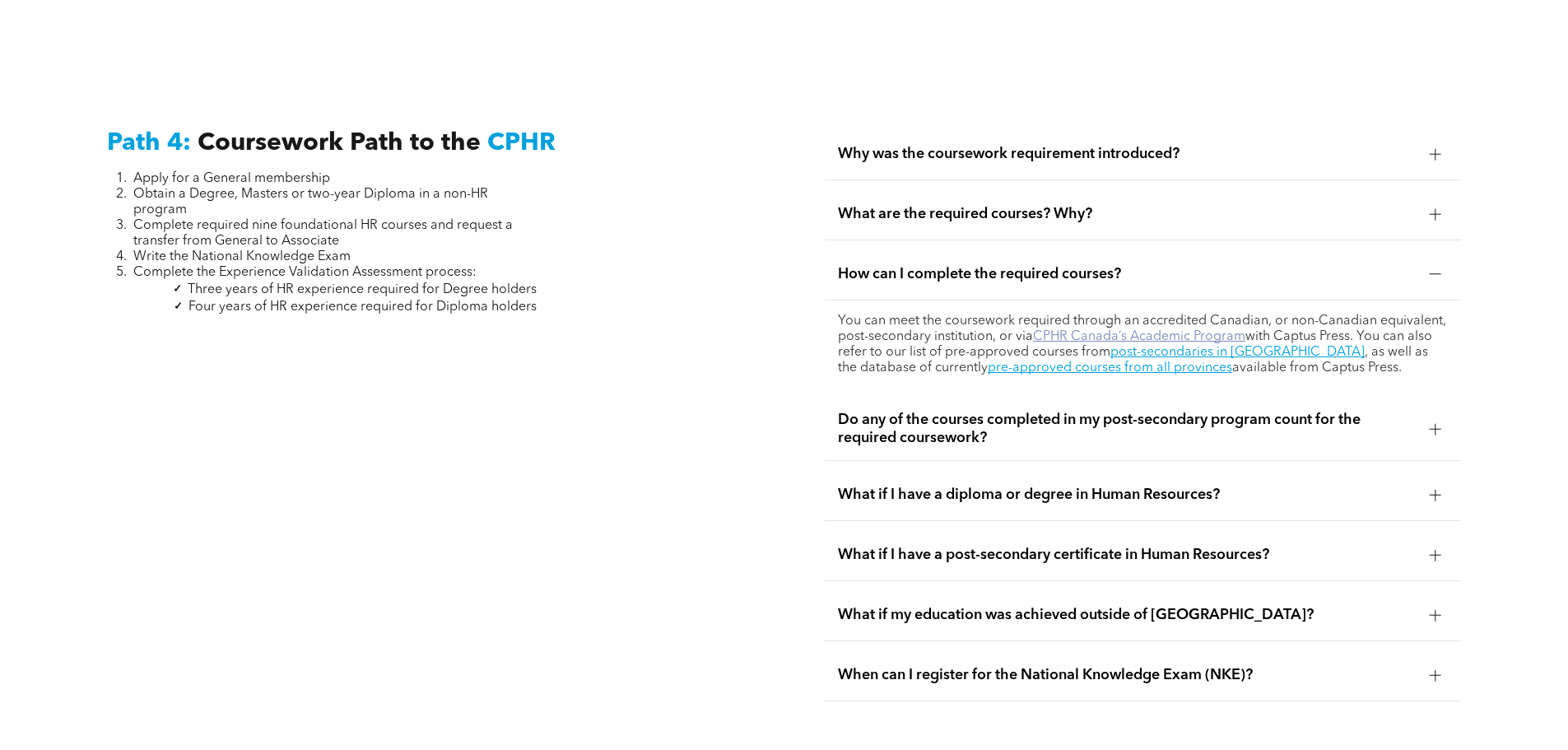
click at [1205, 330] on link "CPHR Canada’s Academic Program" at bounding box center [1139, 336] width 213 height 13
click at [1136, 189] on div "What are the required courses? Why?" at bounding box center [1142, 214] width 636 height 52
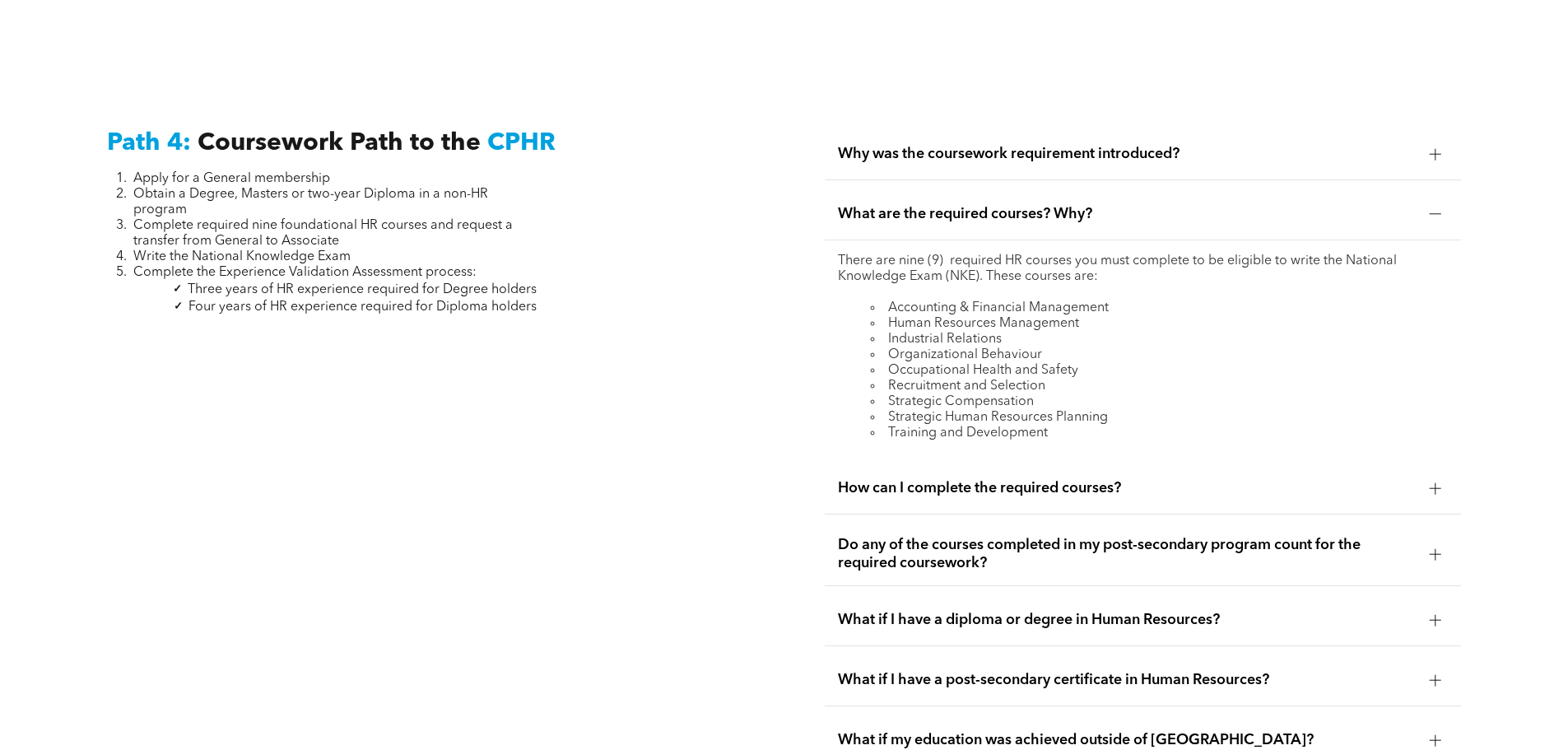
click at [1059, 300] on li "Accounting & Financial Management" at bounding box center [1159, 308] width 577 height 15
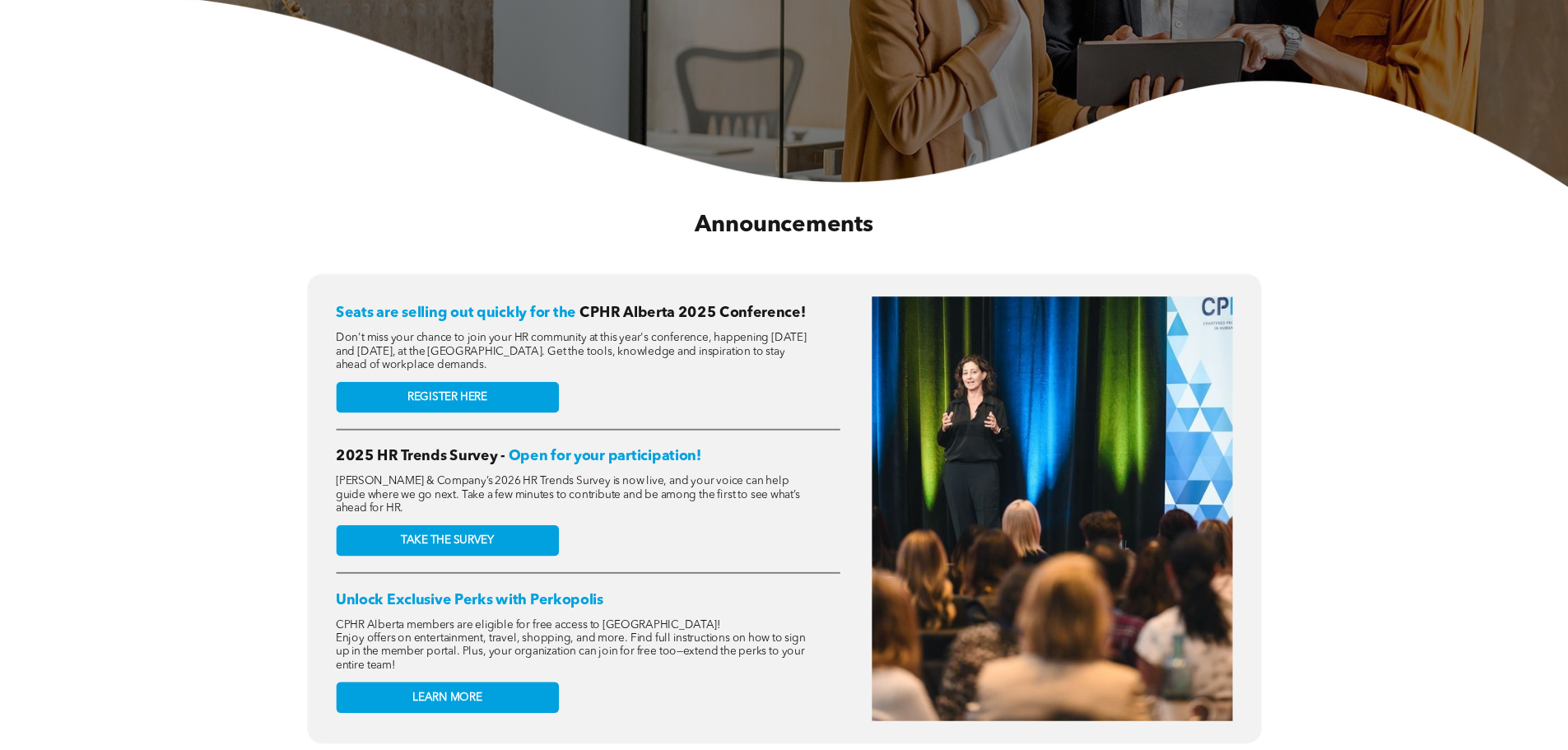
scroll to position [165, 0]
